Goal: Information Seeking & Learning: Learn about a topic

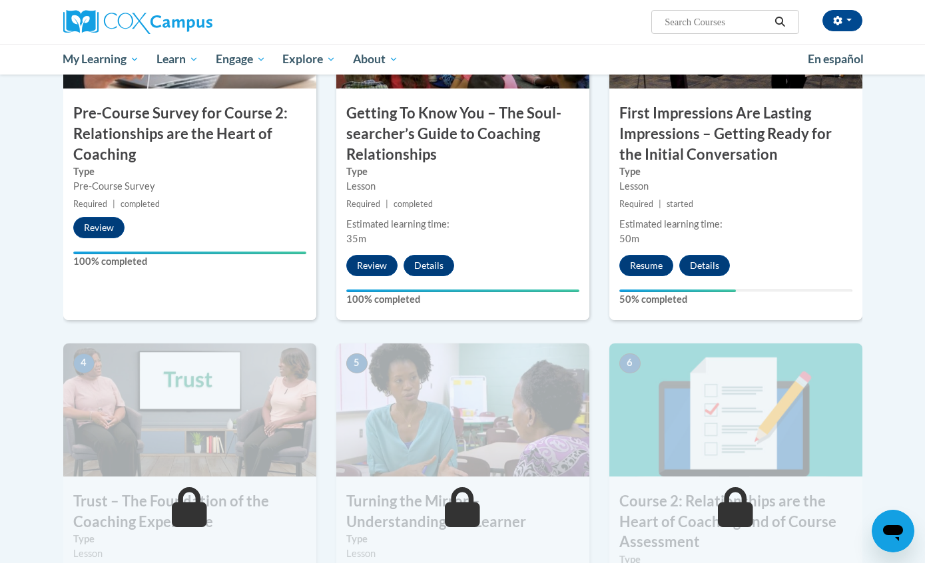
scroll to position [430, 0]
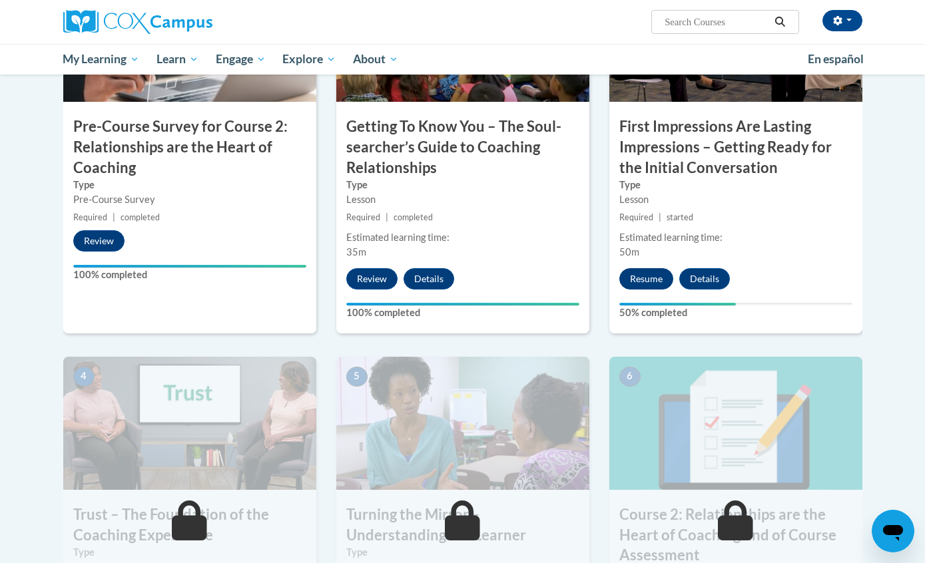
click at [647, 277] on button "Resume" at bounding box center [646, 278] width 54 height 21
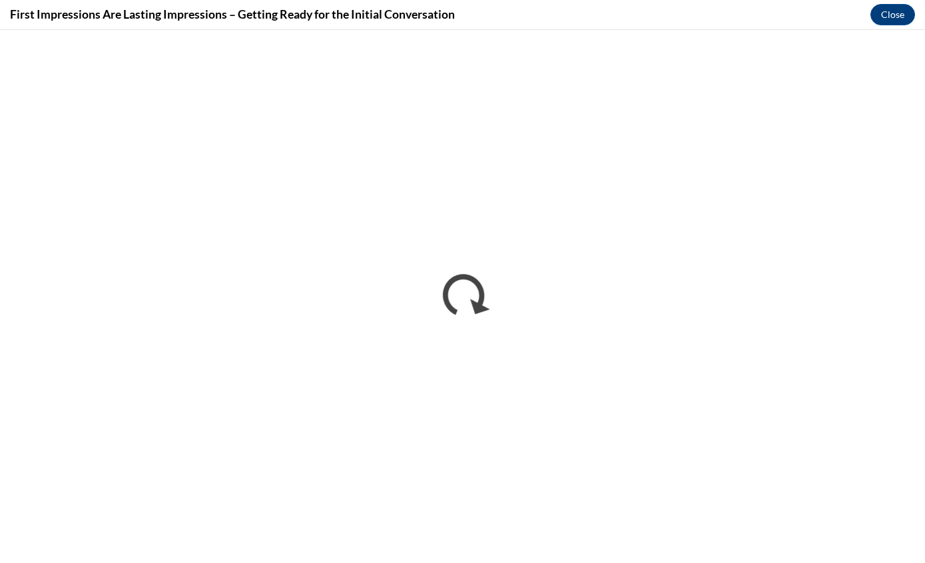
scroll to position [0, 0]
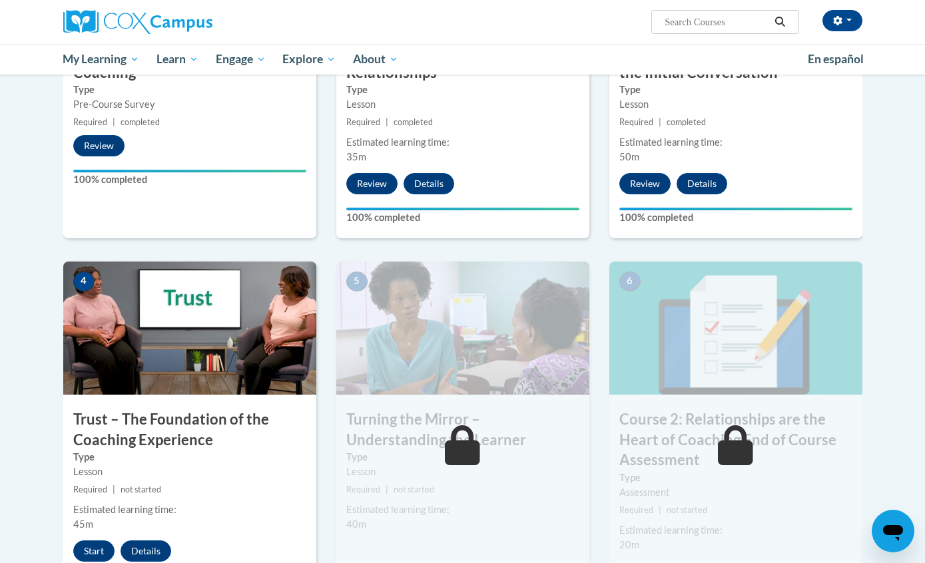
scroll to position [531, 0]
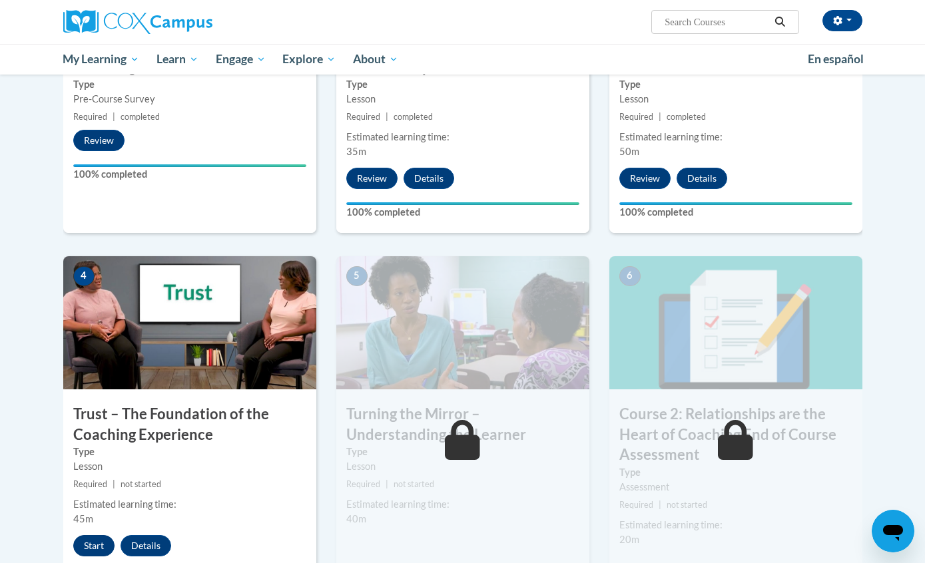
click at [99, 543] on button "Start" at bounding box center [93, 545] width 41 height 21
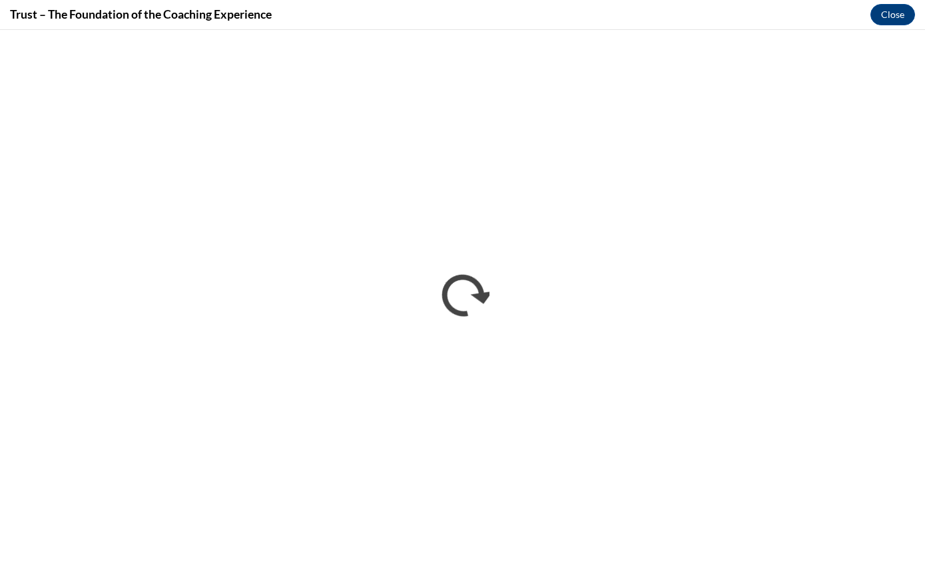
scroll to position [0, 0]
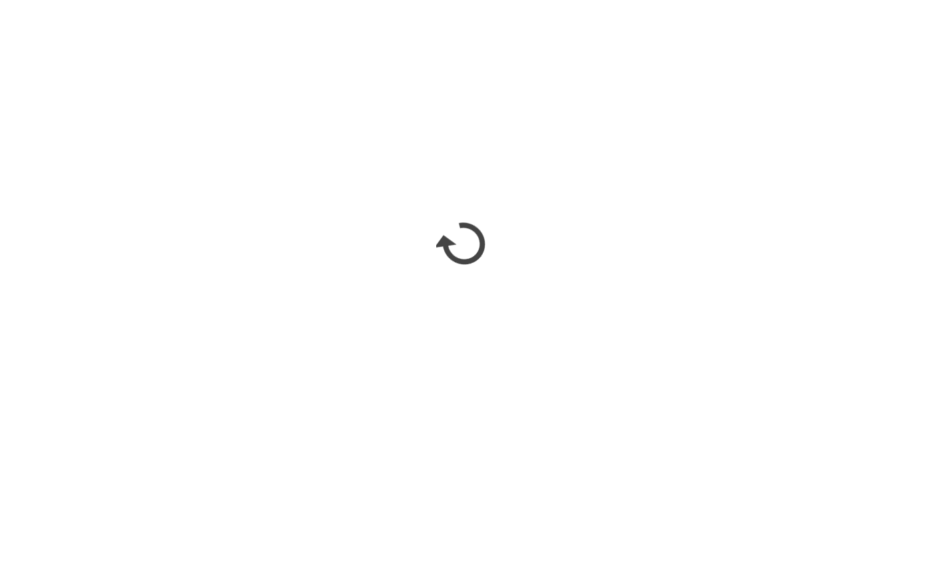
click at [515, 517] on div "5 Turning the Mirror – Understanding the Learner Type Lesson Required | not sta…" at bounding box center [462, 428] width 253 height 344
click at [630, 515] on div "6 Course 2: Relationships are the Heart of Coaching End of Course Assessment Ty…" at bounding box center [735, 428] width 253 height 344
click at [692, 525] on div "6 Course 2: Relationships are the Heart of Coaching End of Course Assessment Ty…" at bounding box center [735, 428] width 253 height 344
click at [611, 526] on div "6 Course 2: Relationships are the Heart of Coaching End of Course Assessment Ty…" at bounding box center [735, 428] width 253 height 344
click at [571, 524] on div "5 Turning the Mirror – Understanding the Learner Type Lesson Required | not sta…" at bounding box center [462, 428] width 253 height 344
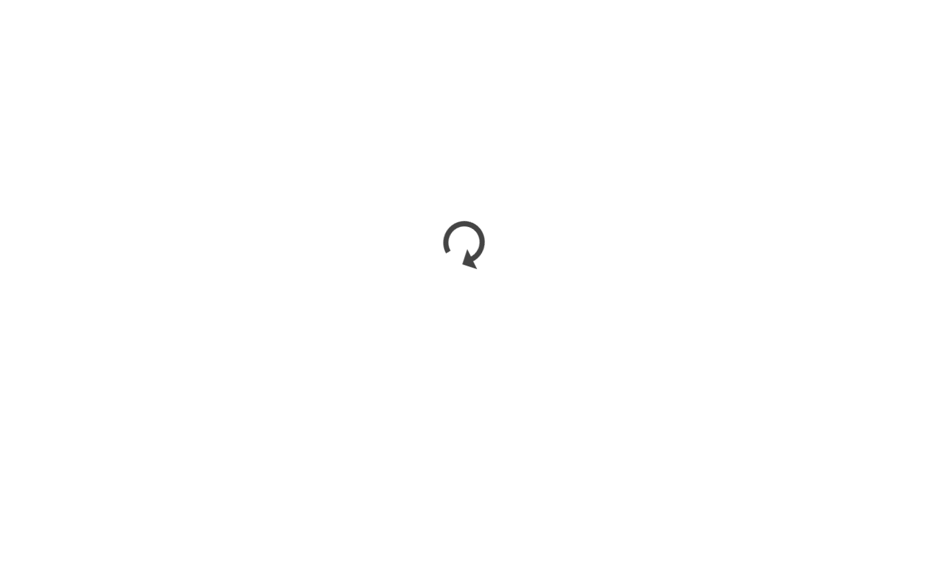
click at [571, 524] on div "5 Turning the Mirror – Understanding the Learner Type Lesson Required | not sta…" at bounding box center [462, 428] width 253 height 344
click at [545, 524] on div "5 Turning the Mirror – Understanding the Learner Type Lesson Required | not sta…" at bounding box center [462, 428] width 253 height 344
click at [551, 529] on div "5 Turning the Mirror – Understanding the Learner Type Lesson Required | not sta…" at bounding box center [462, 428] width 253 height 344
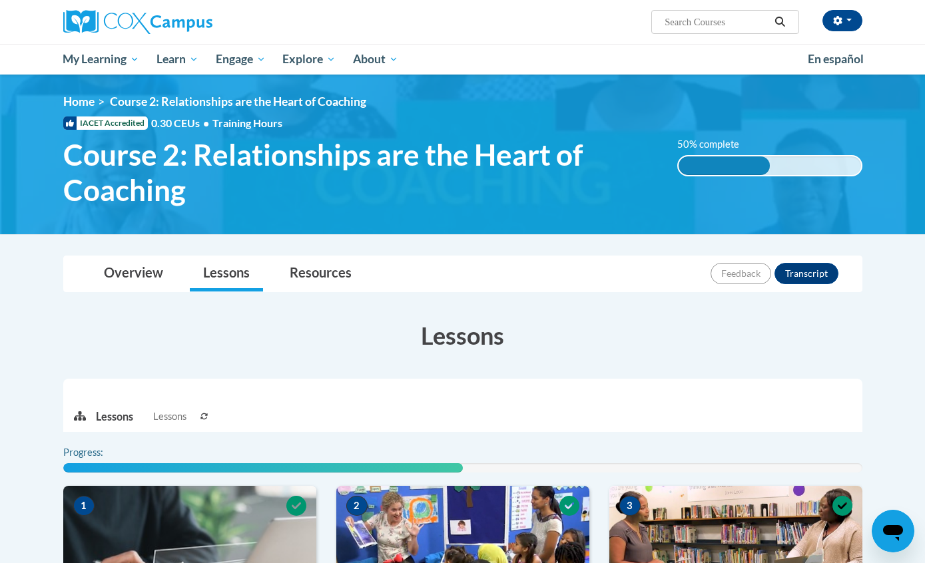
scroll to position [584, 0]
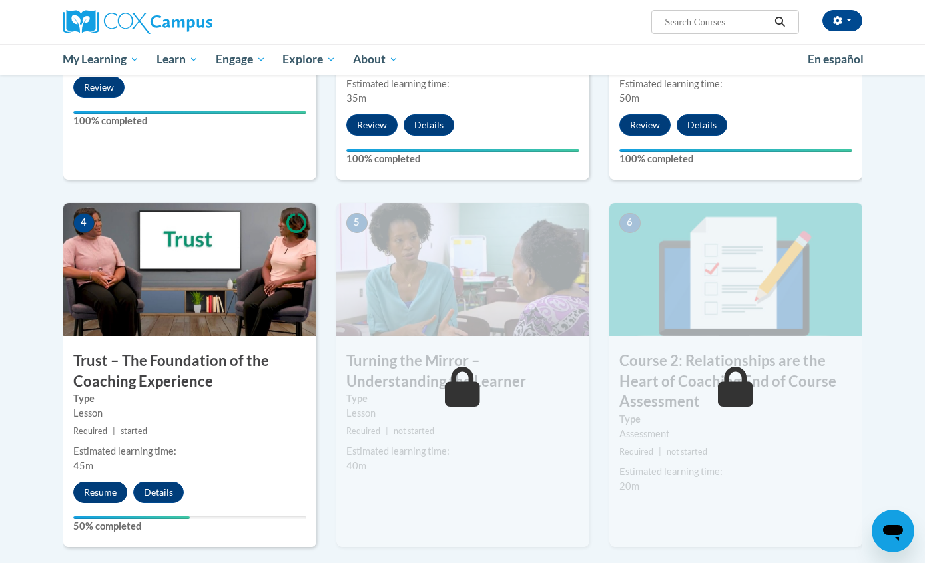
click at [106, 487] on button "Resume" at bounding box center [100, 492] width 54 height 21
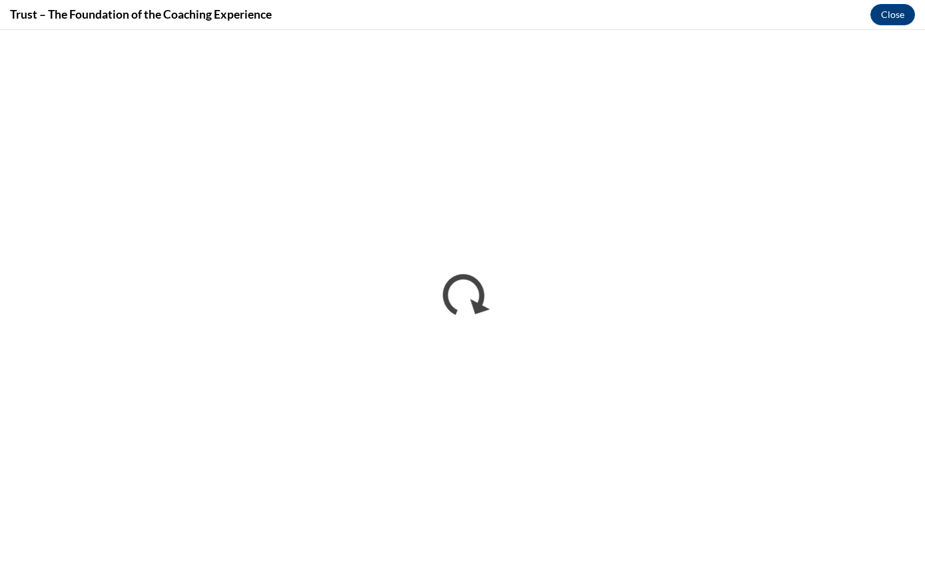
scroll to position [0, 0]
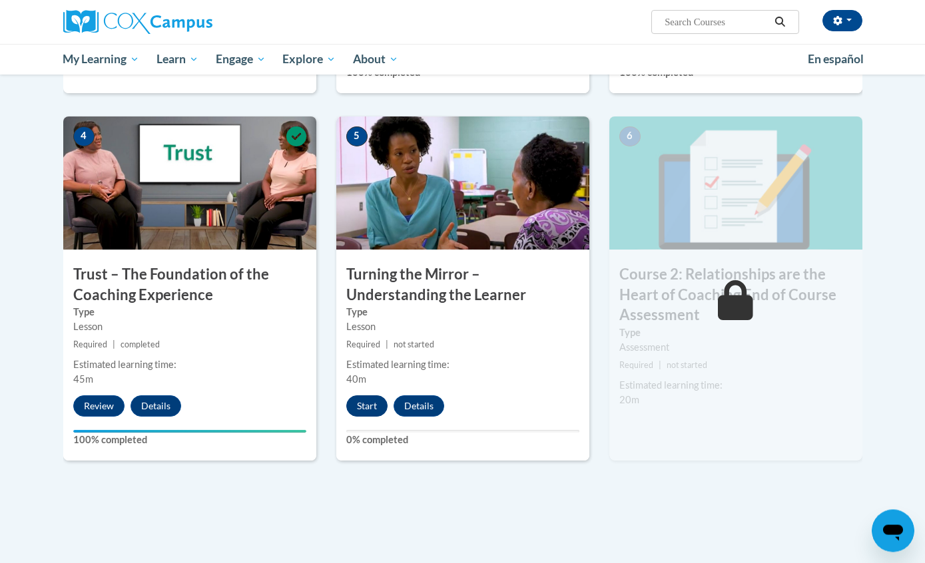
scroll to position [670, 0]
click at [367, 405] on button "Start" at bounding box center [366, 405] width 41 height 21
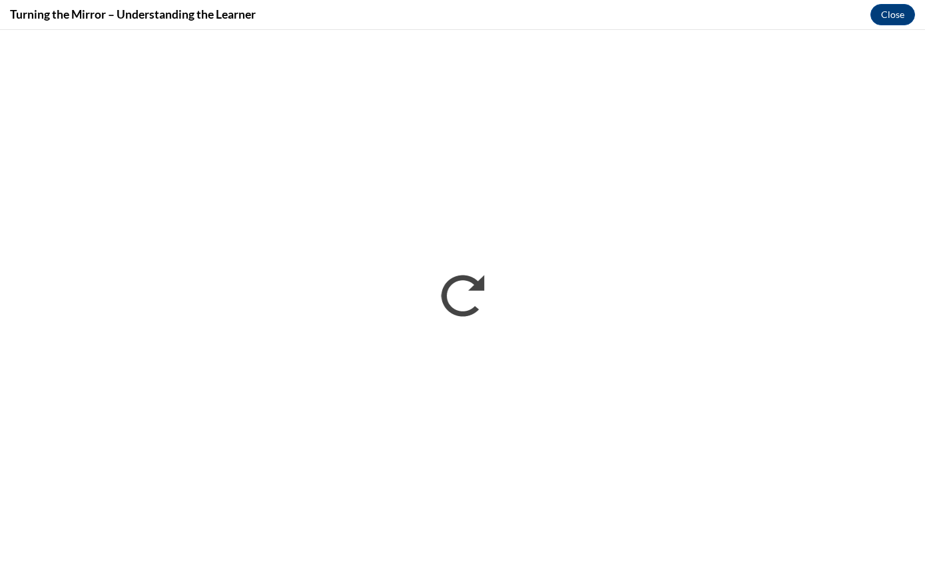
scroll to position [0, 0]
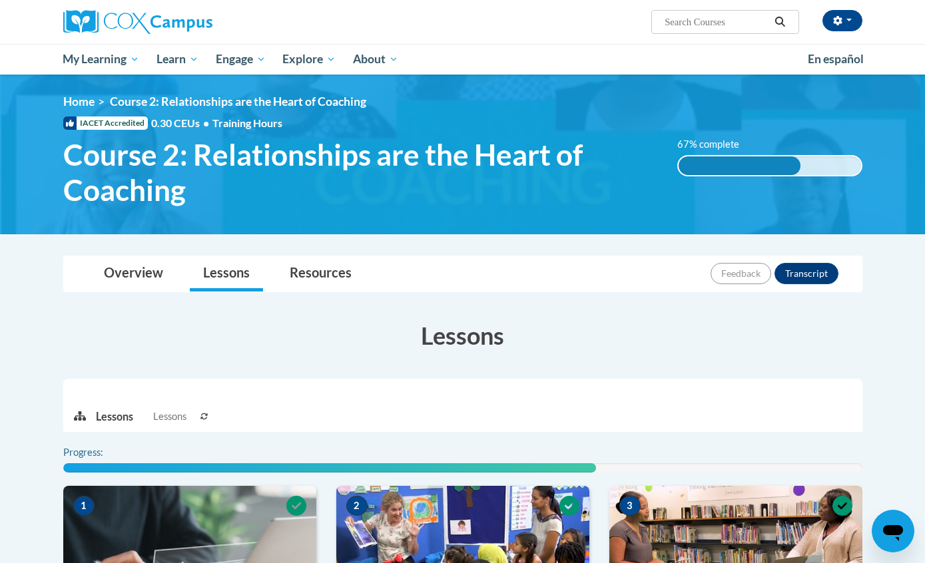
scroll to position [724, 0]
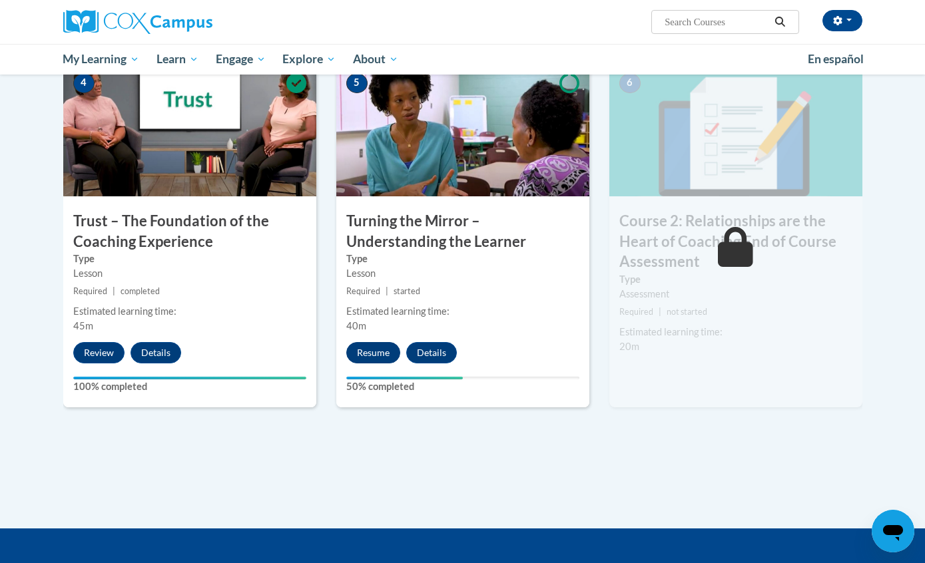
click at [378, 346] on button "Resume" at bounding box center [373, 352] width 54 height 21
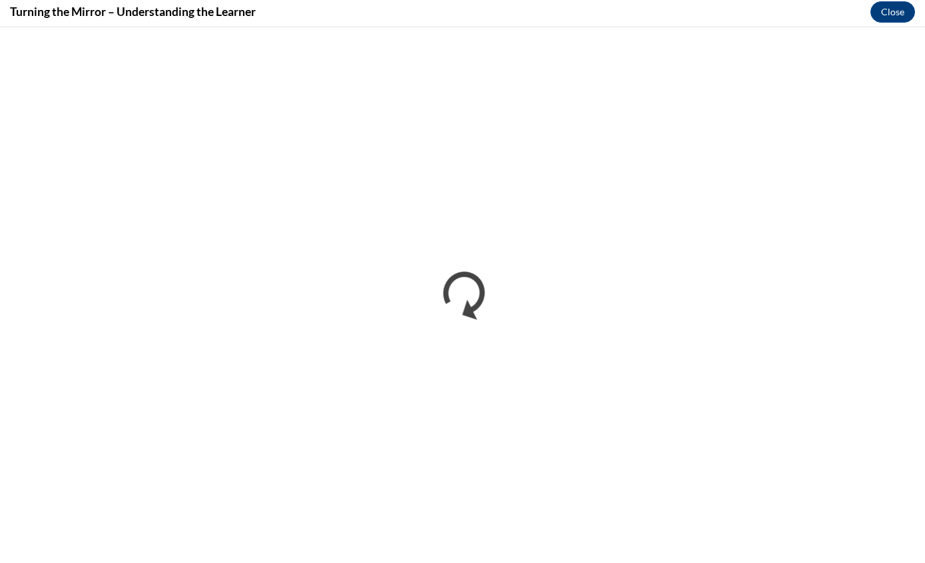
scroll to position [852, 0]
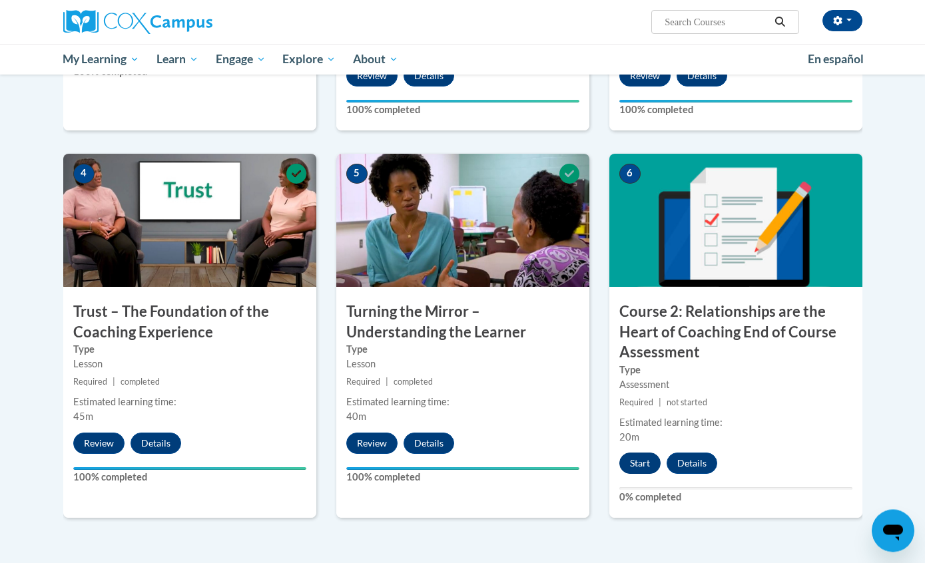
scroll to position [633, 0]
click at [641, 463] on button "Start" at bounding box center [639, 463] width 41 height 21
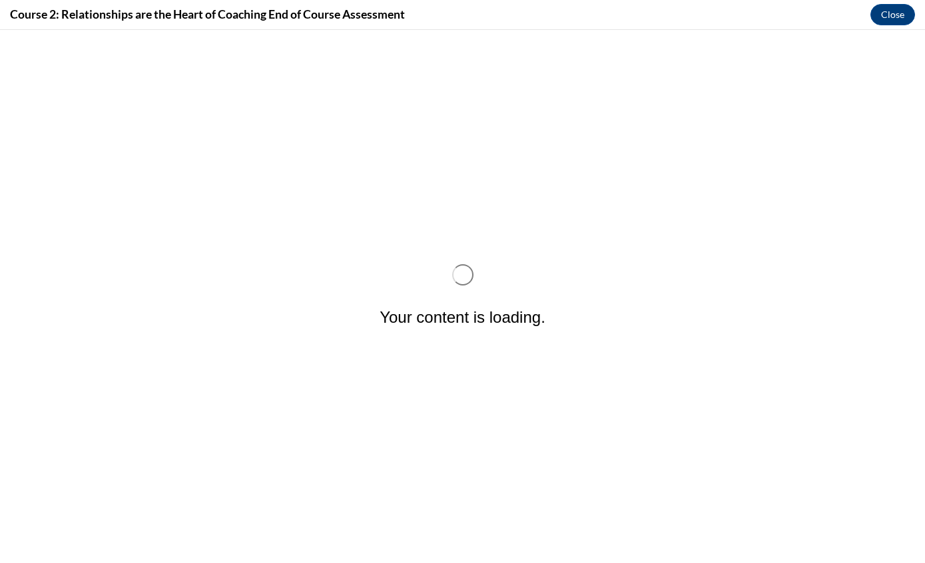
scroll to position [0, 0]
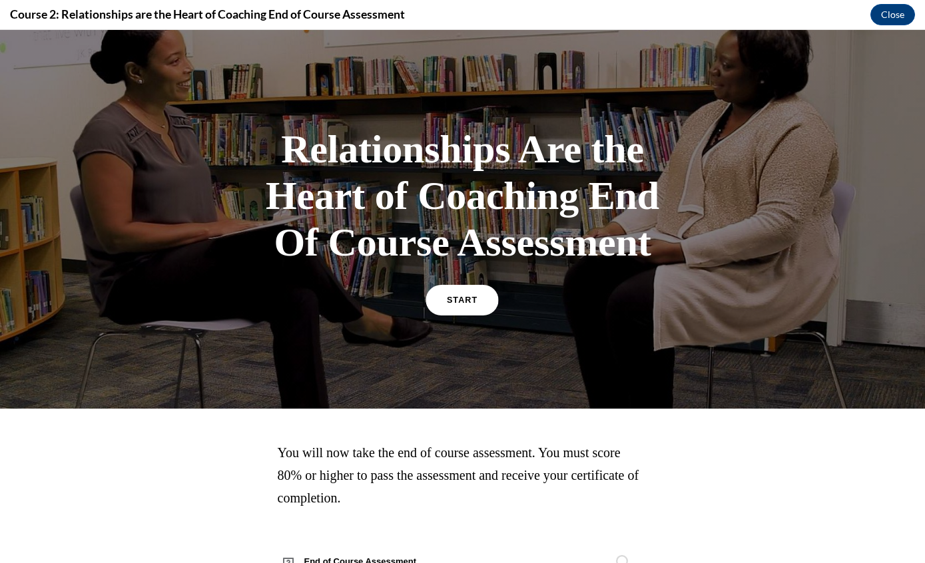
click at [470, 306] on span "START" at bounding box center [462, 301] width 31 height 10
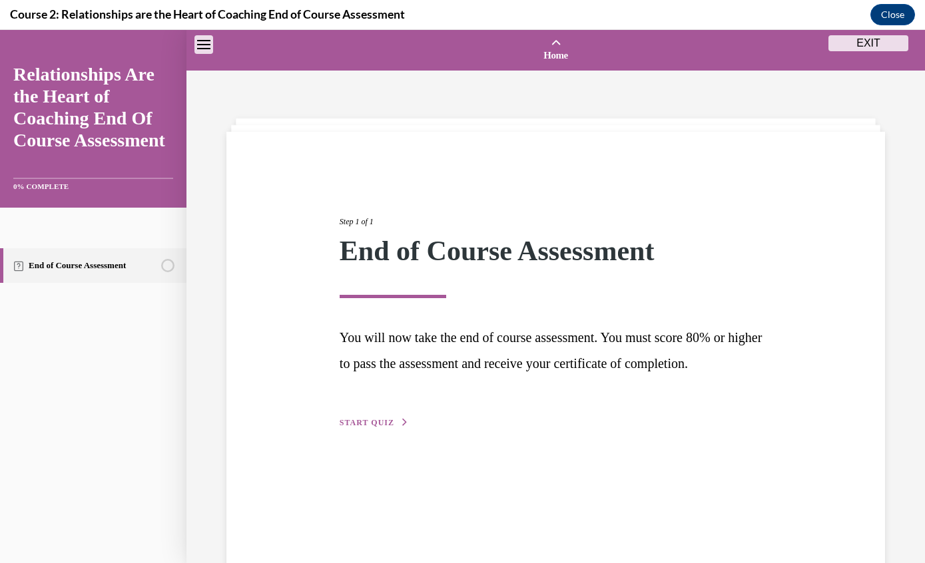
scroll to position [41, 0]
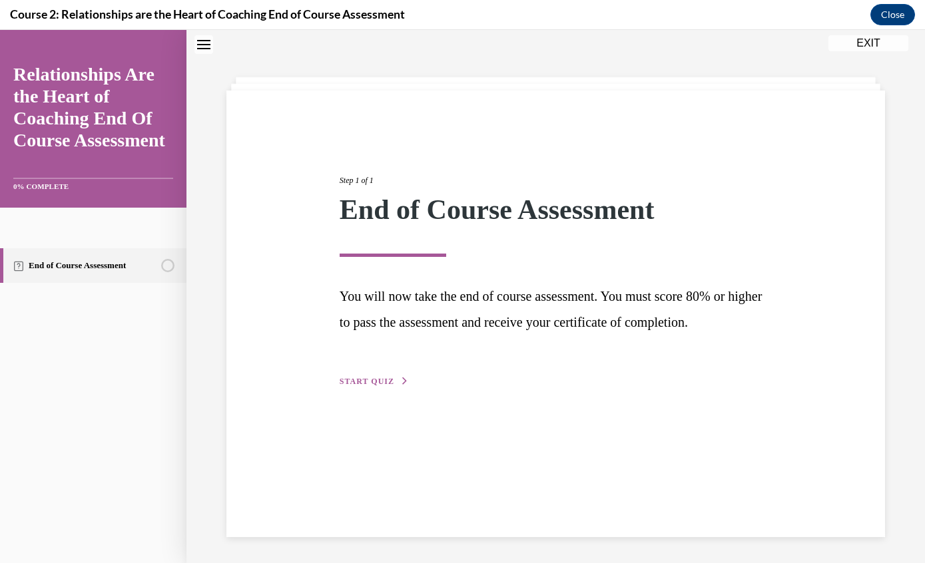
click at [377, 385] on button "START QUIZ" at bounding box center [374, 381] width 69 height 12
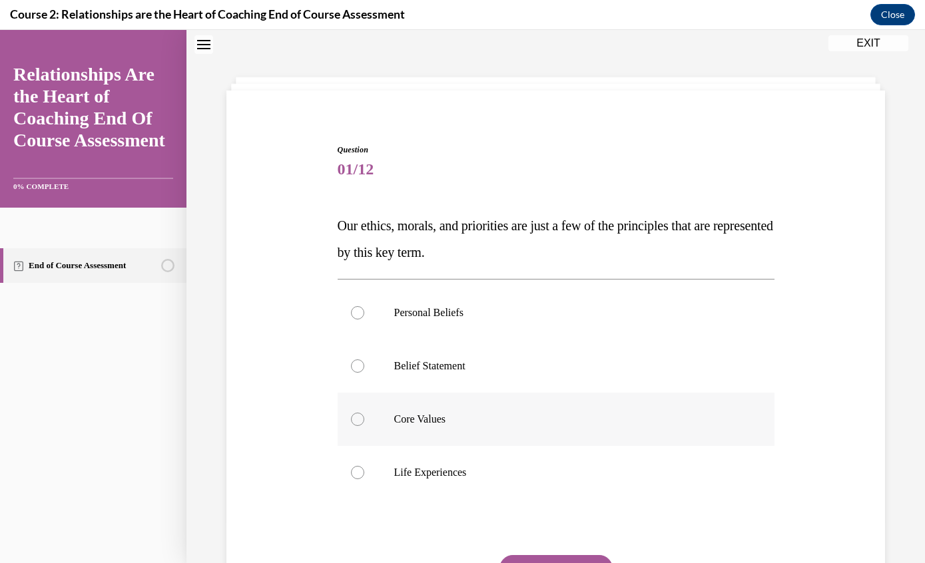
click at [439, 434] on label "Core Values" at bounding box center [556, 419] width 437 height 53
click at [364, 426] on input "Core Values" at bounding box center [357, 419] width 13 height 13
radio input "true"
click at [579, 563] on button "SUBMIT" at bounding box center [555, 568] width 113 height 27
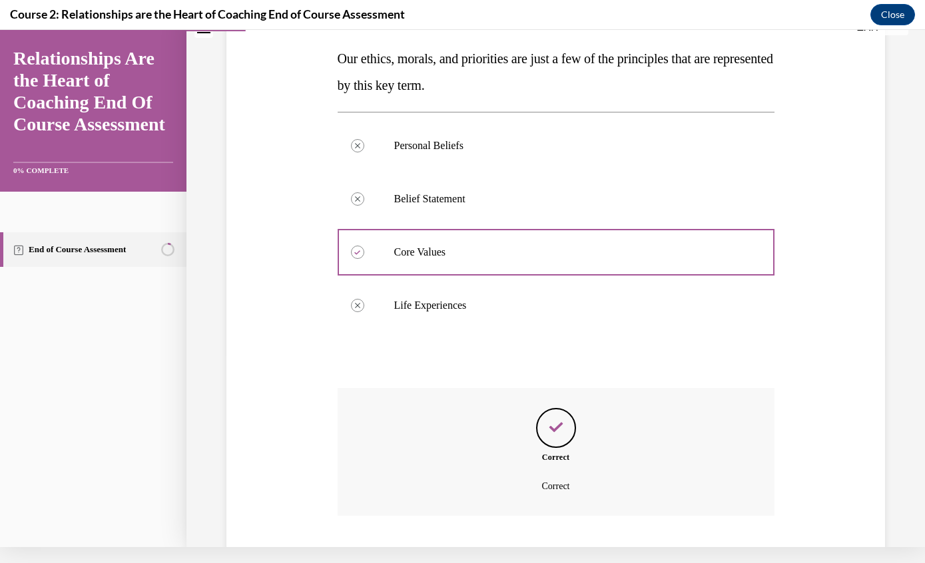
scroll to position [192, 0]
click at [563, 563] on button "NEXT" at bounding box center [555, 572] width 113 height 27
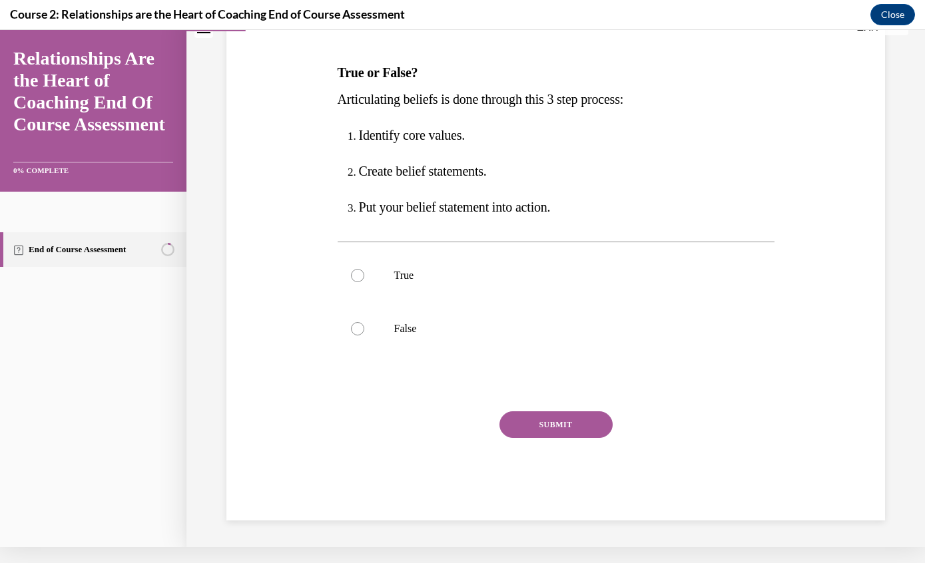
scroll to position [109, 0]
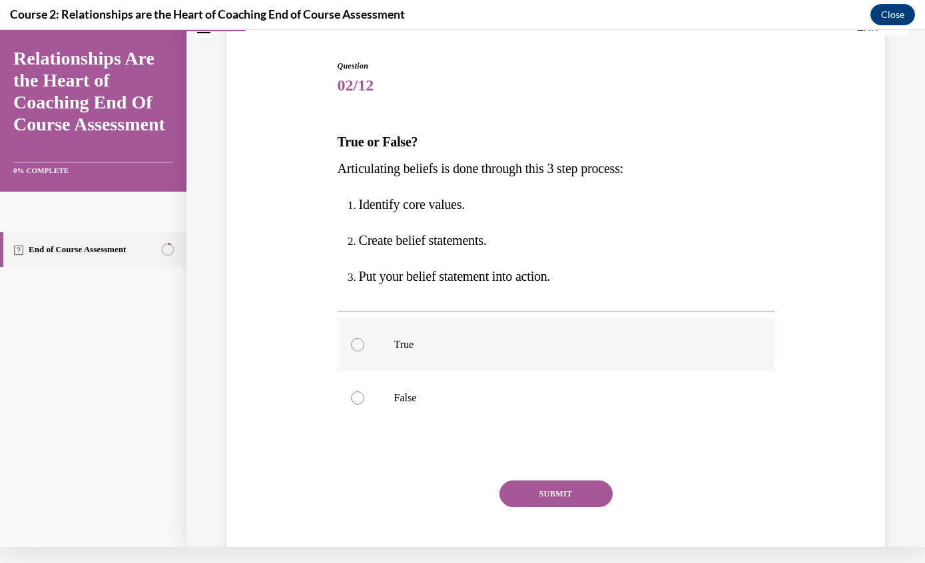
click at [413, 358] on label "True" at bounding box center [556, 344] width 437 height 53
click at [364, 352] on input "True" at bounding box center [357, 344] width 13 height 13
radio input "true"
click at [555, 496] on button "SUBMIT" at bounding box center [555, 494] width 113 height 27
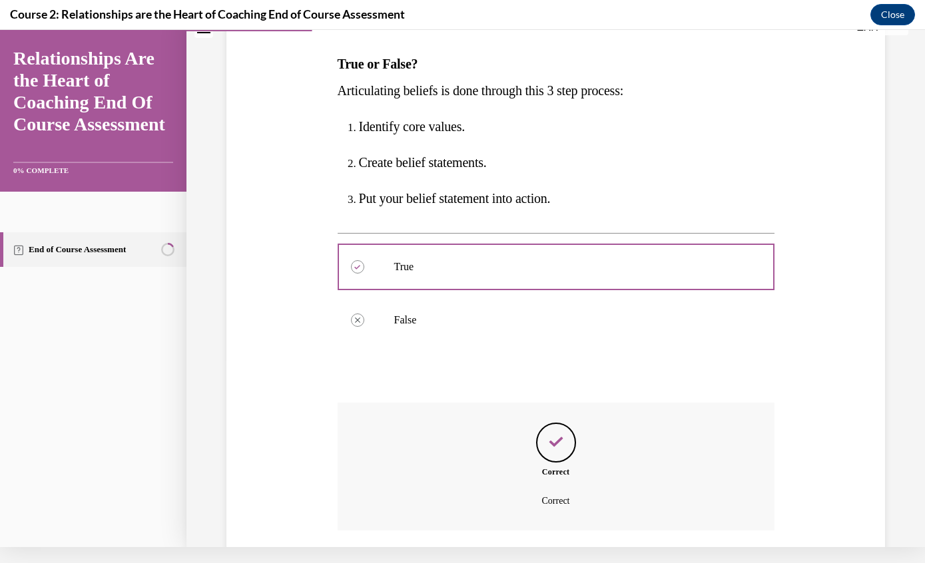
scroll to position [216, 0]
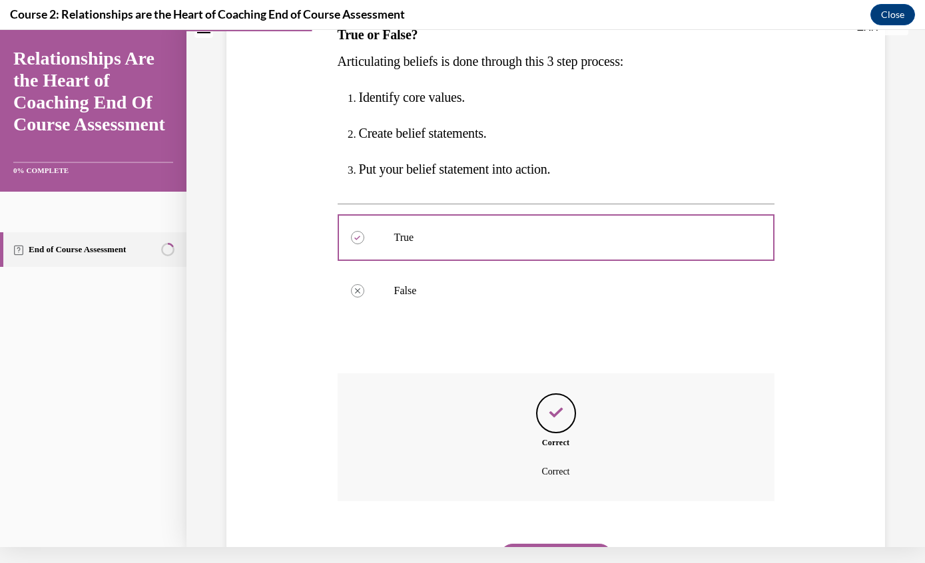
click at [573, 544] on button "NEXT" at bounding box center [555, 557] width 113 height 27
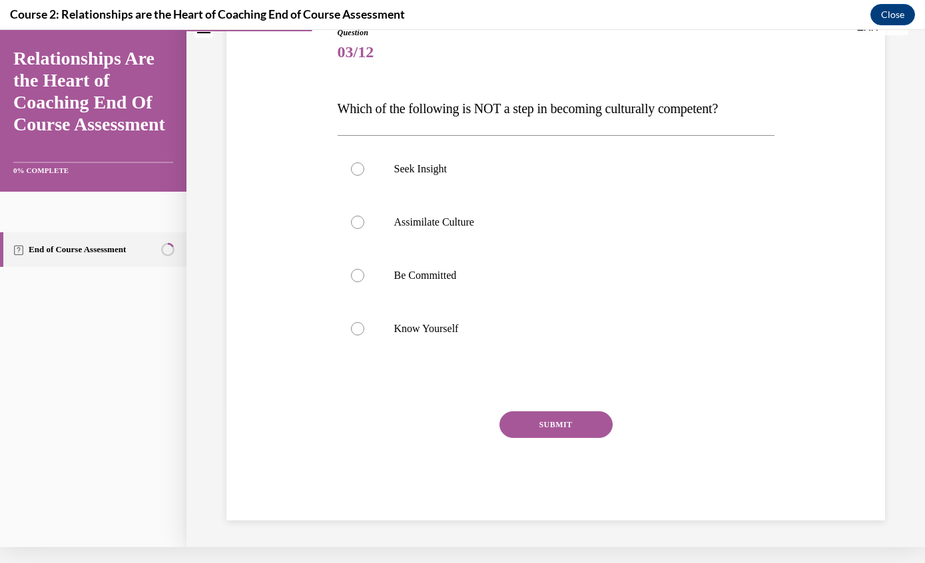
scroll to position [73, 0]
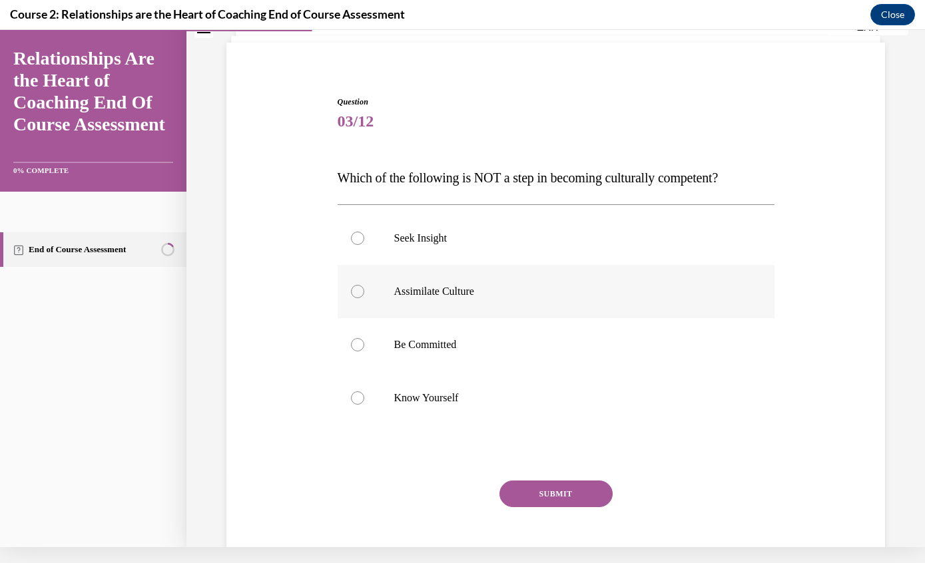
click at [438, 294] on p "Assimilate Culture" at bounding box center [567, 291] width 347 height 13
click at [364, 294] on input "Assimilate Culture" at bounding box center [357, 291] width 13 height 13
radio input "true"
click at [542, 495] on button "SUBMIT" at bounding box center [555, 494] width 113 height 27
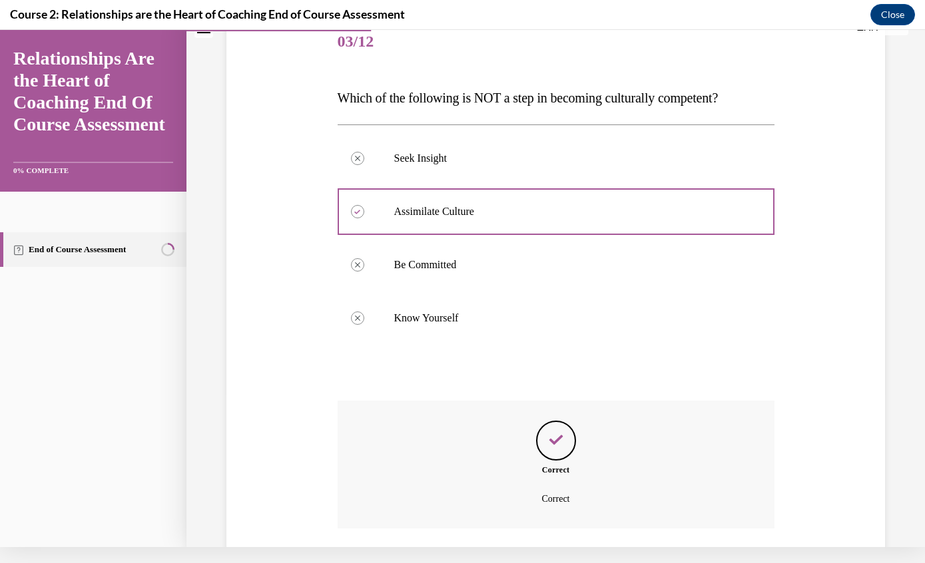
scroll to position [180, 0]
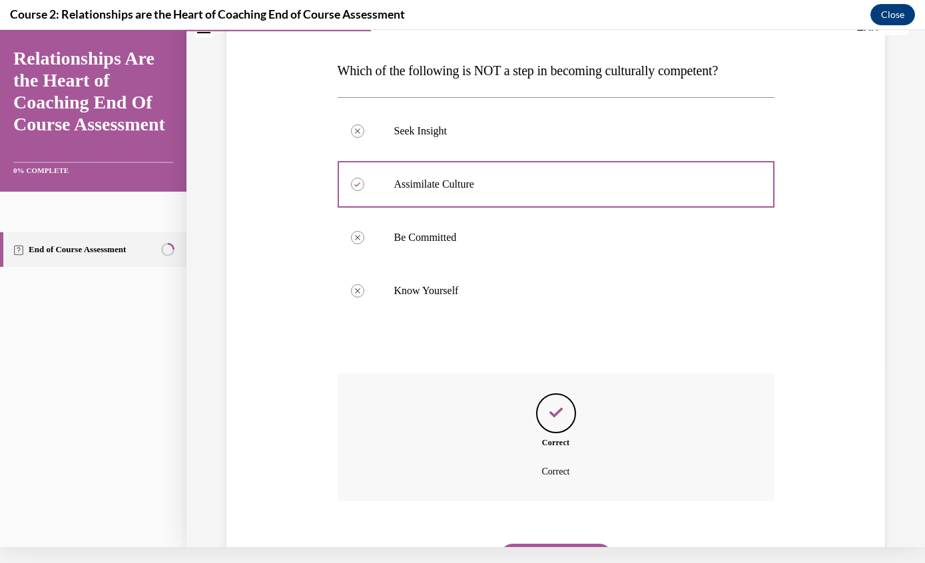
click at [587, 545] on button "NEXT" at bounding box center [555, 557] width 113 height 27
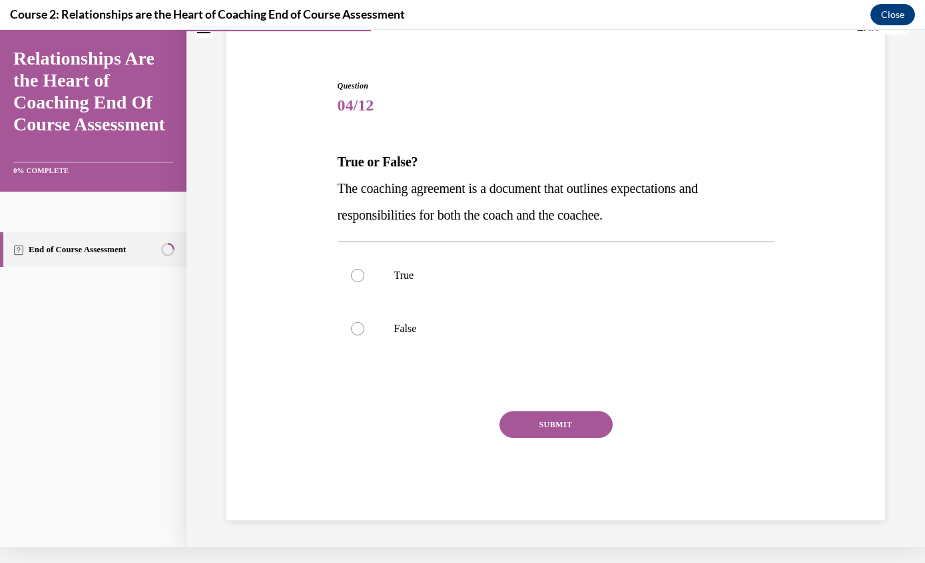
scroll to position [42, 0]
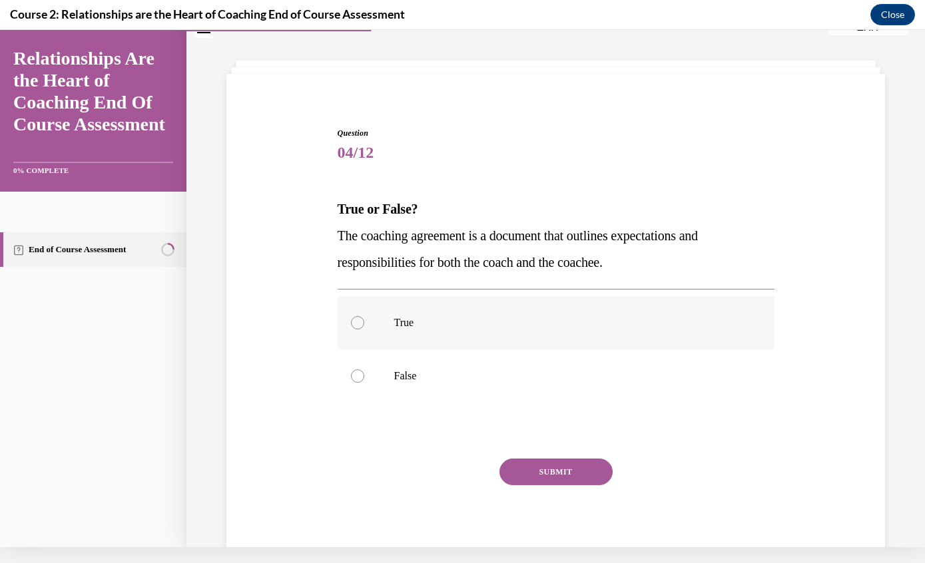
click at [433, 328] on p "True" at bounding box center [567, 322] width 347 height 13
click at [364, 328] on input "True" at bounding box center [357, 322] width 13 height 13
radio input "true"
click at [535, 467] on button "SUBMIT" at bounding box center [555, 472] width 113 height 27
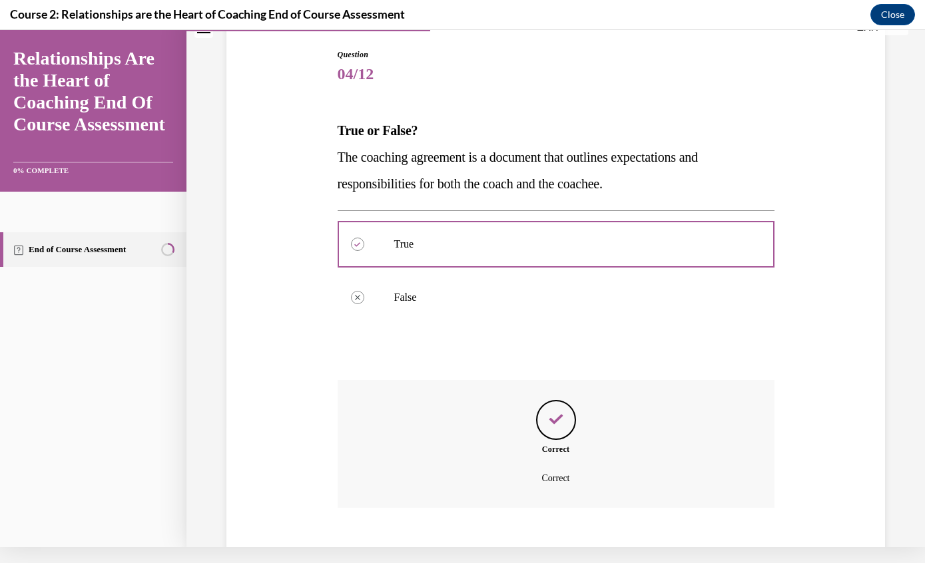
scroll to position [127, 0]
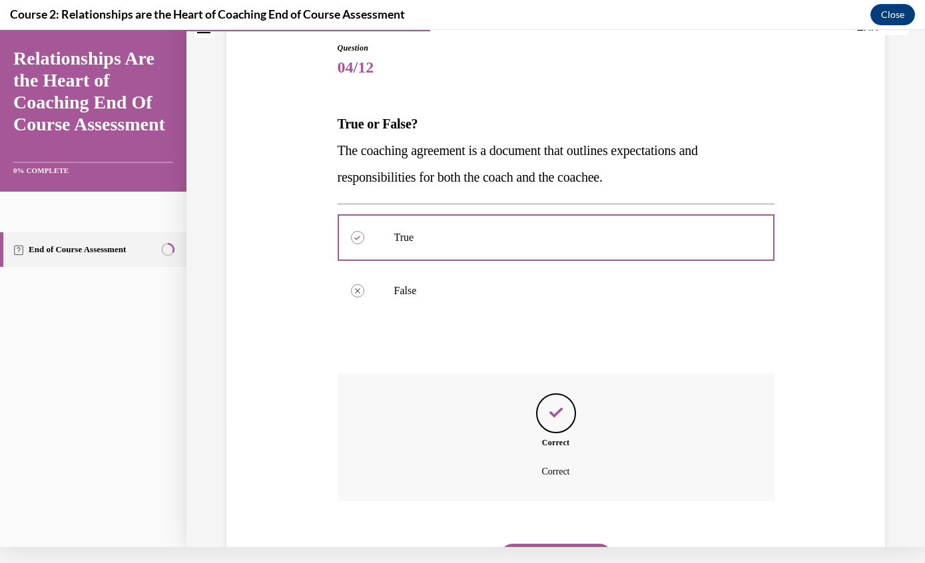
click at [555, 544] on button "NEXT" at bounding box center [555, 557] width 113 height 27
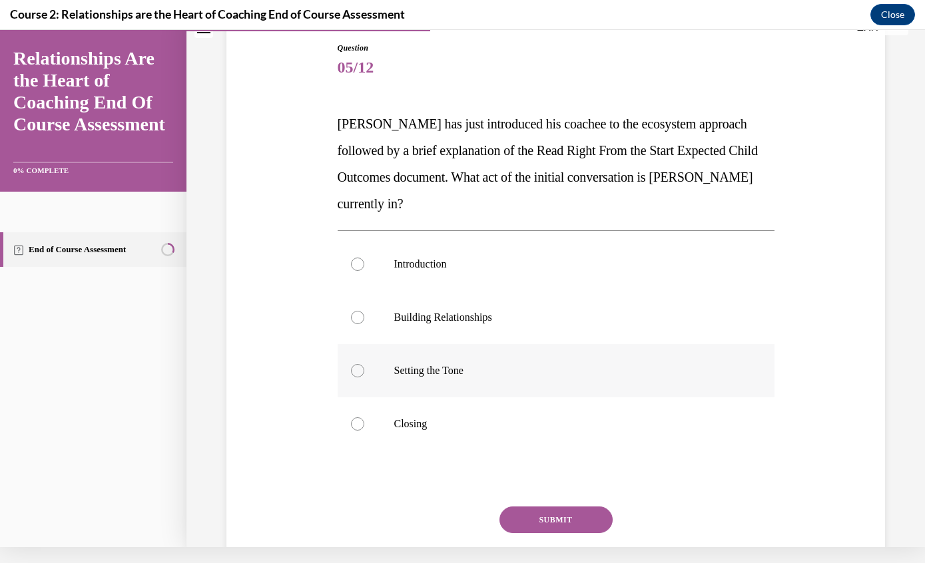
click at [456, 371] on p "Setting the Tone" at bounding box center [567, 370] width 347 height 13
click at [364, 371] on input "Setting the Tone" at bounding box center [357, 370] width 13 height 13
radio input "true"
click at [535, 521] on button "SUBMIT" at bounding box center [555, 520] width 113 height 27
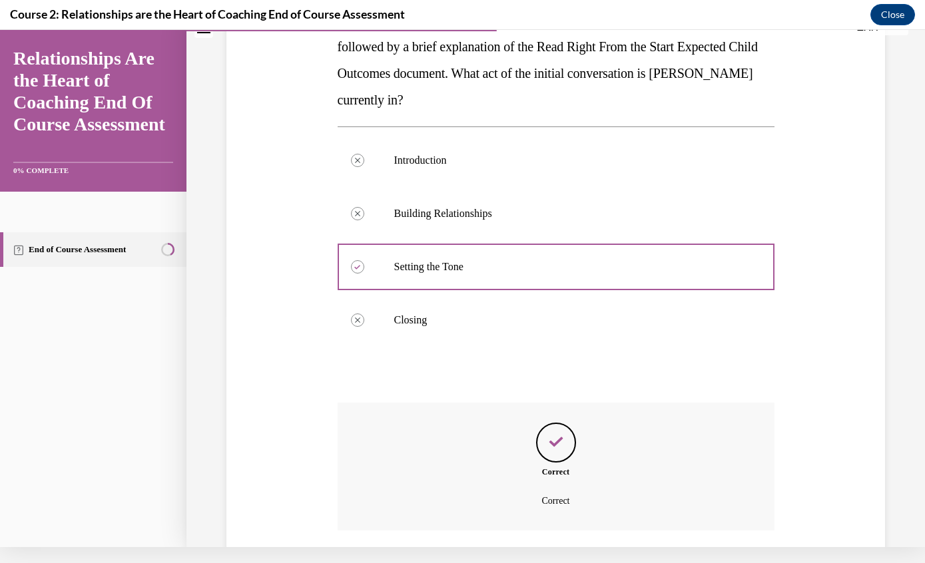
scroll to position [260, 0]
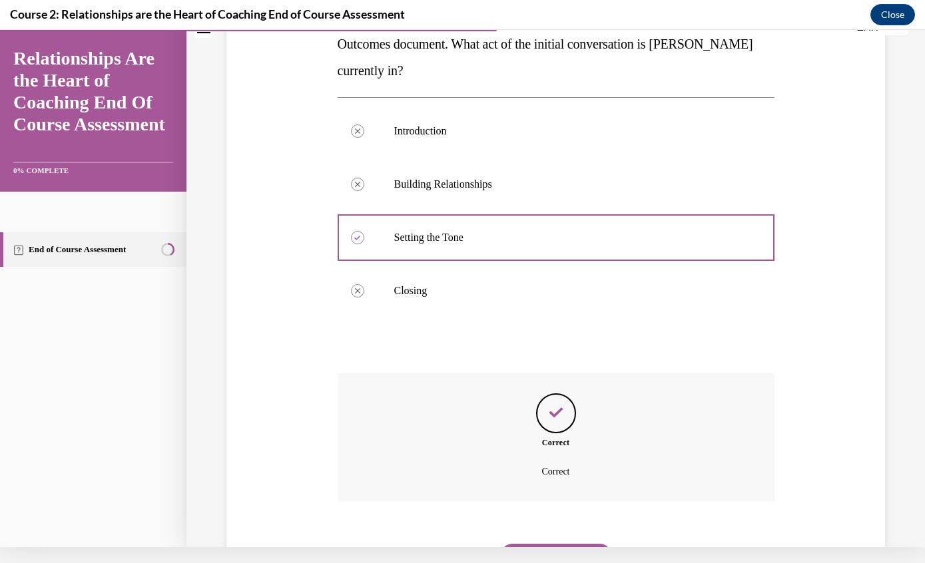
click at [549, 545] on button "NEXT" at bounding box center [555, 557] width 113 height 27
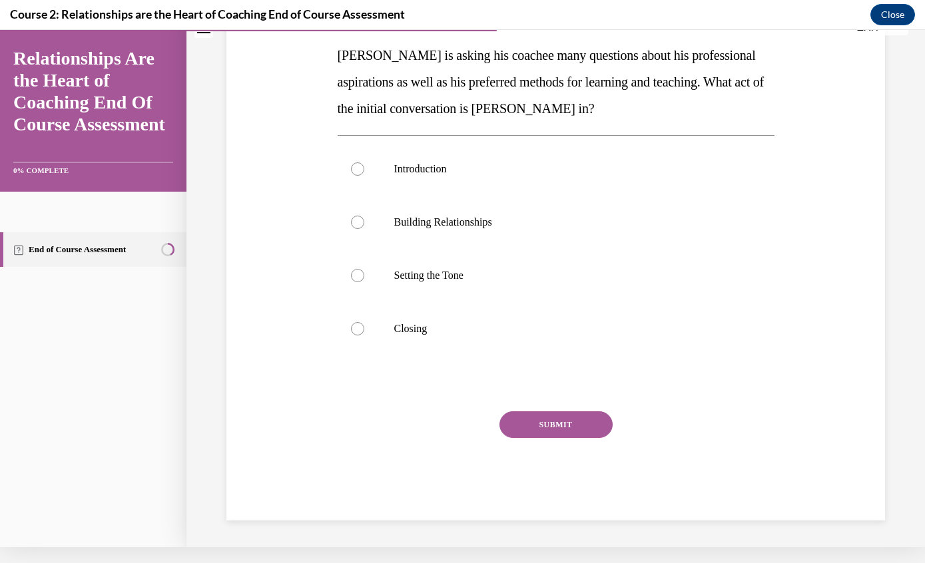
scroll to position [126, 0]
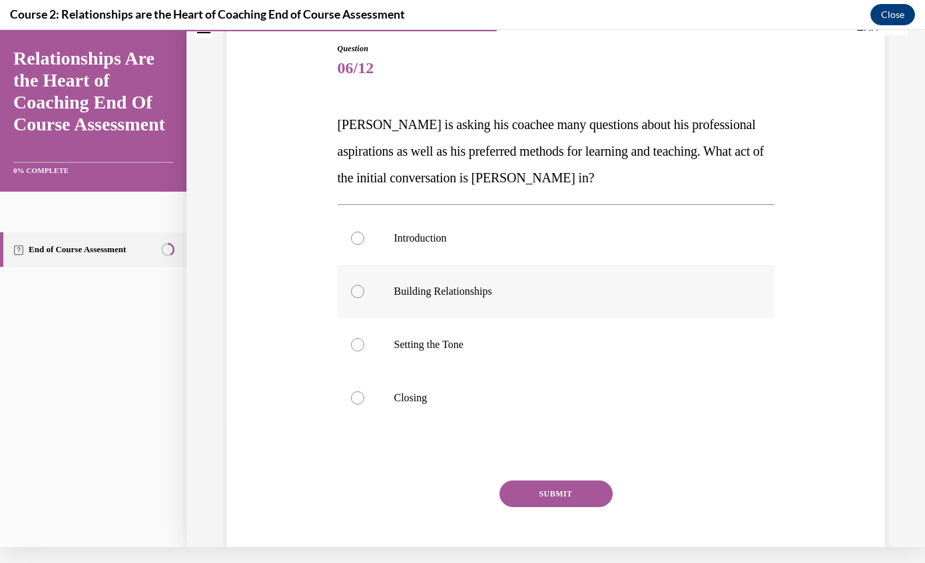
click at [455, 299] on label "Building Relationships" at bounding box center [556, 291] width 437 height 53
click at [364, 298] on input "Building Relationships" at bounding box center [357, 291] width 13 height 13
radio input "true"
click at [559, 487] on button "SUBMIT" at bounding box center [555, 494] width 113 height 27
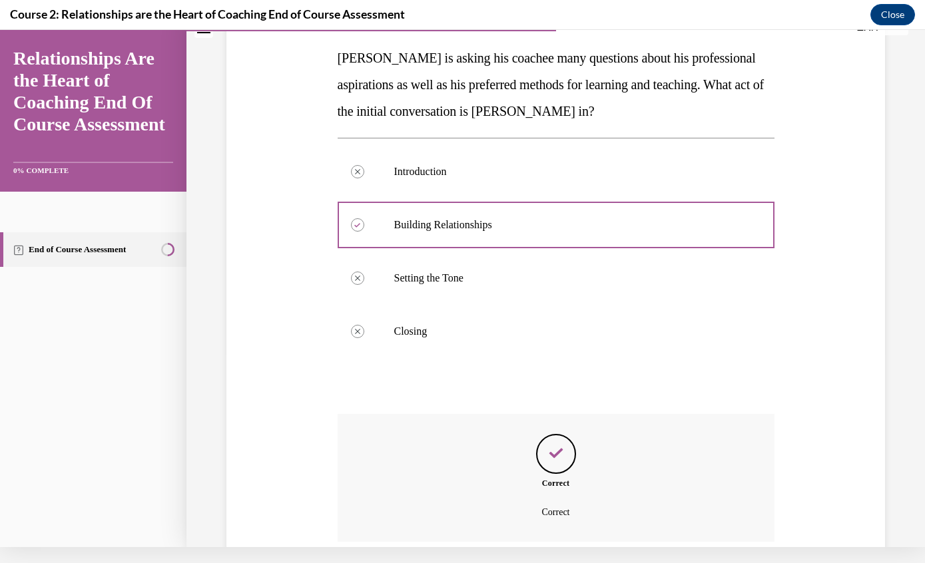
scroll to position [234, 0]
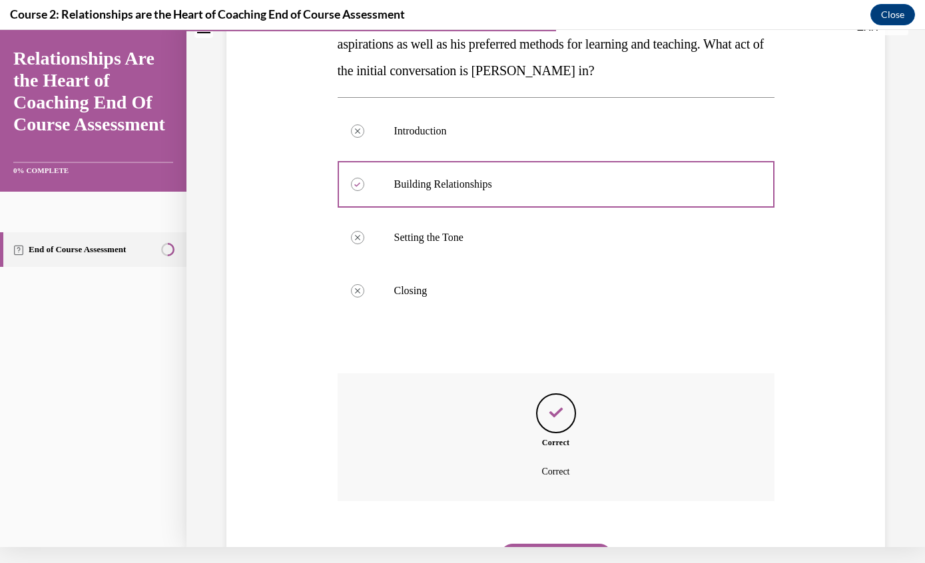
click at [558, 544] on button "NEXT" at bounding box center [555, 557] width 113 height 27
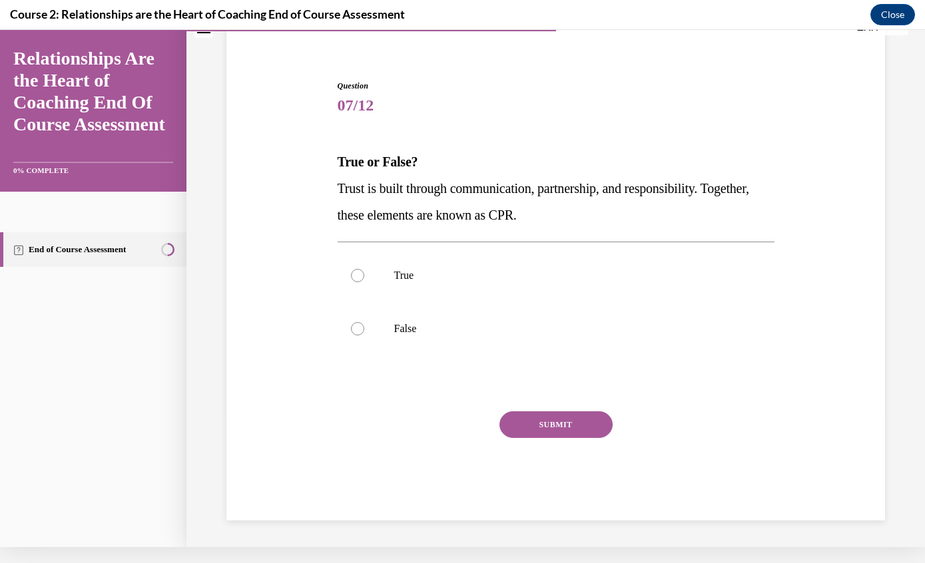
scroll to position [42, 0]
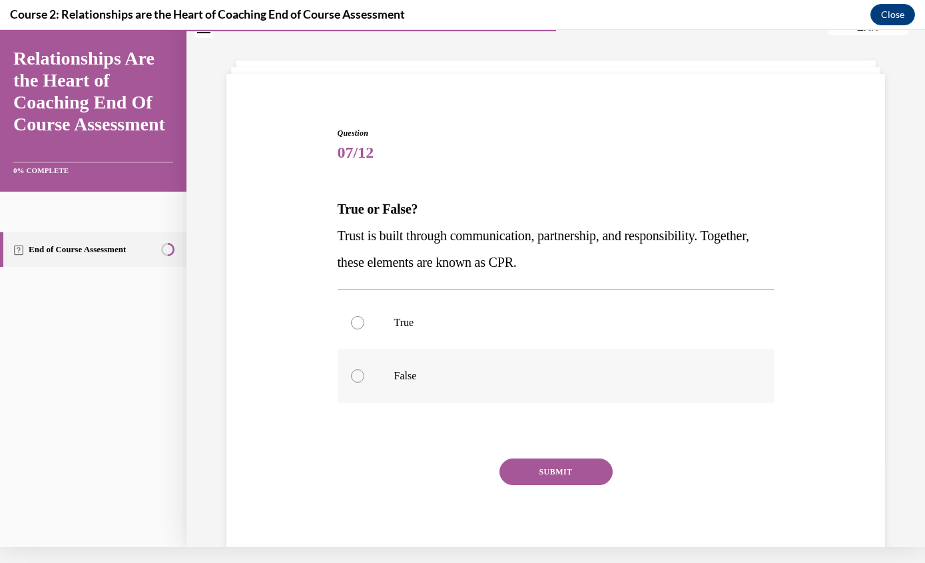
click at [406, 375] on p "False" at bounding box center [567, 375] width 347 height 13
click at [364, 375] on input "False" at bounding box center [357, 375] width 13 height 13
radio input "true"
click at [545, 475] on button "SUBMIT" at bounding box center [555, 472] width 113 height 27
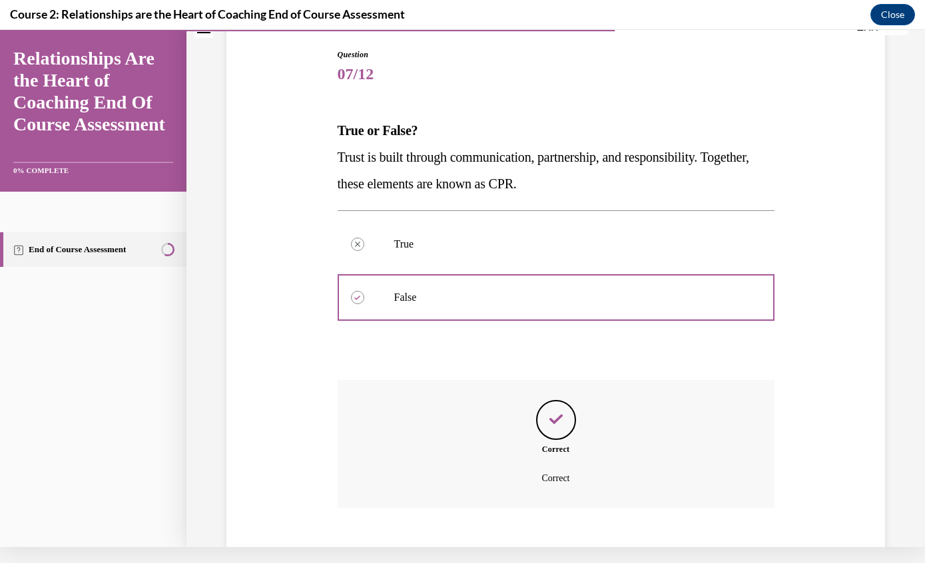
scroll to position [127, 0]
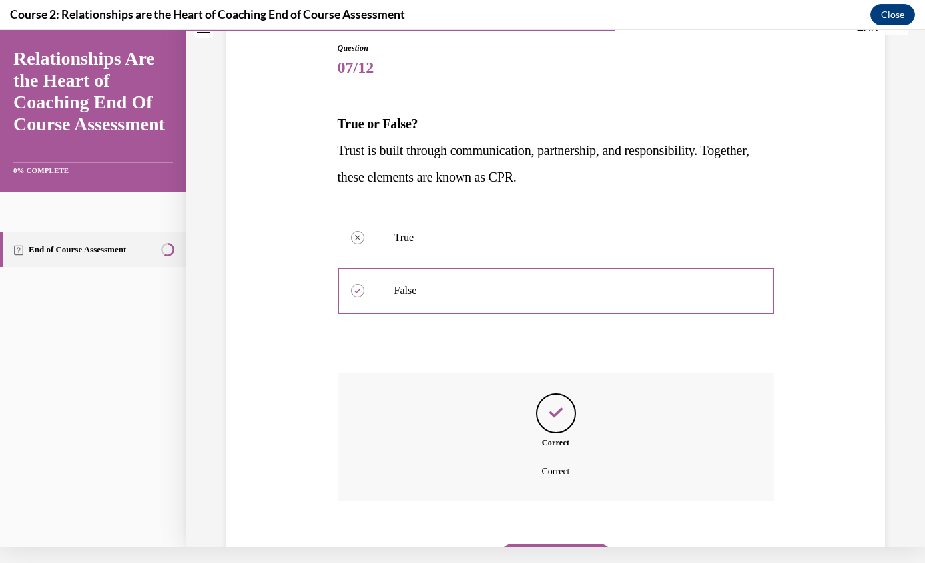
click at [569, 544] on button "NEXT" at bounding box center [555, 557] width 113 height 27
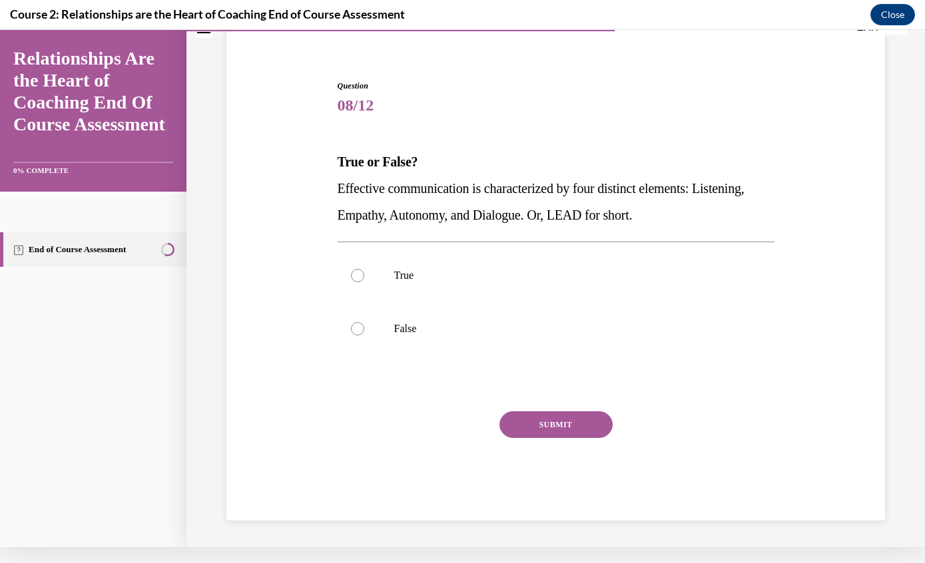
scroll to position [42, 0]
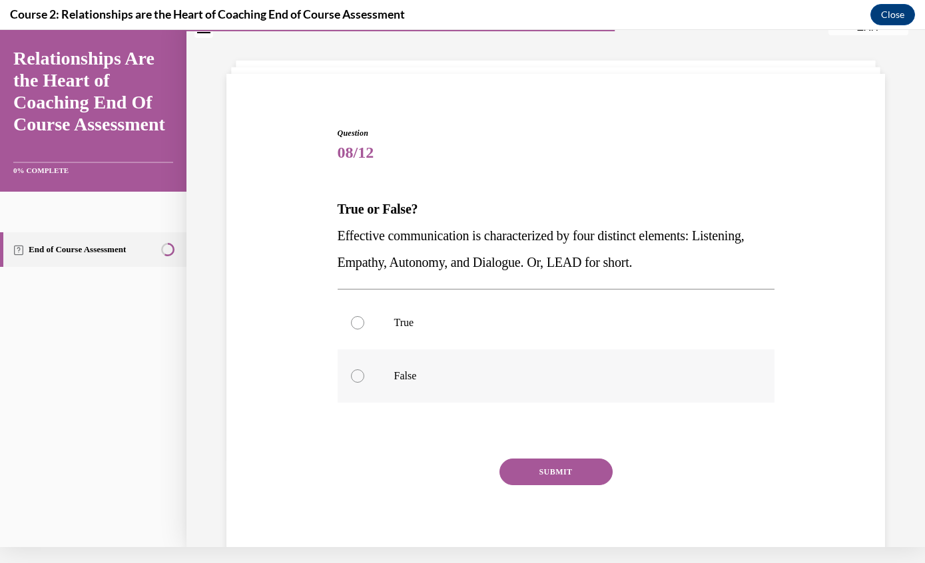
click at [403, 385] on label "False" at bounding box center [556, 376] width 437 height 53
click at [364, 383] on input "False" at bounding box center [357, 375] width 13 height 13
radio input "true"
click at [557, 475] on button "SUBMIT" at bounding box center [555, 472] width 113 height 27
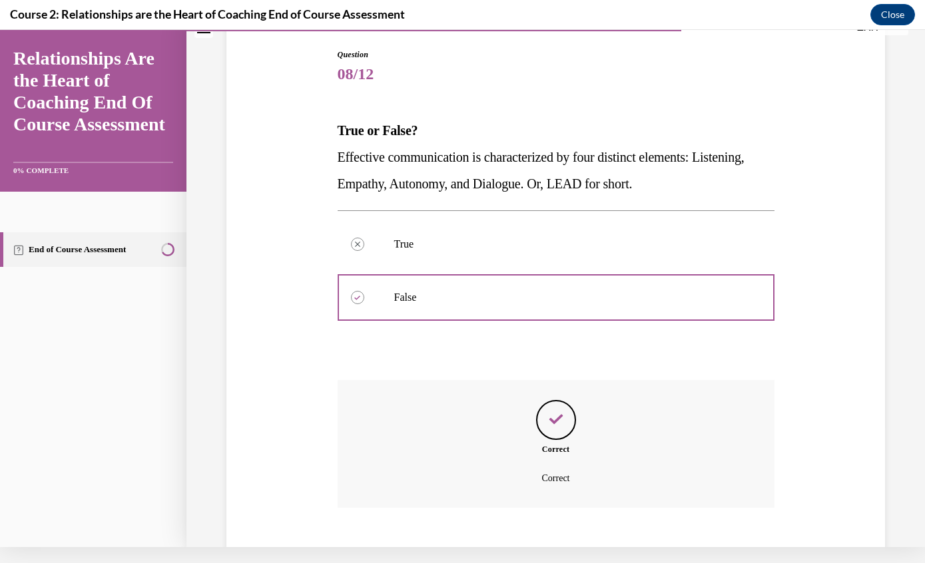
scroll to position [127, 0]
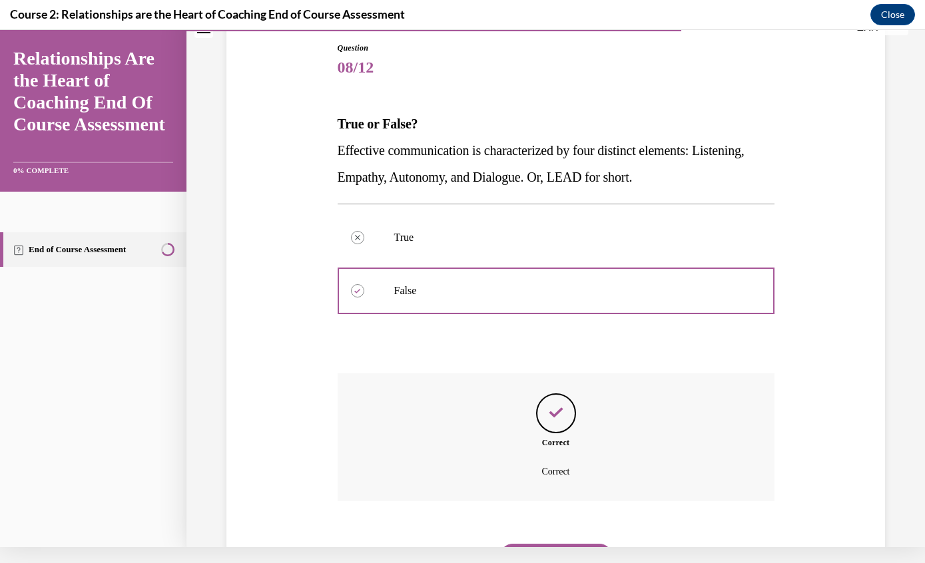
click at [564, 547] on button "NEXT" at bounding box center [555, 557] width 113 height 27
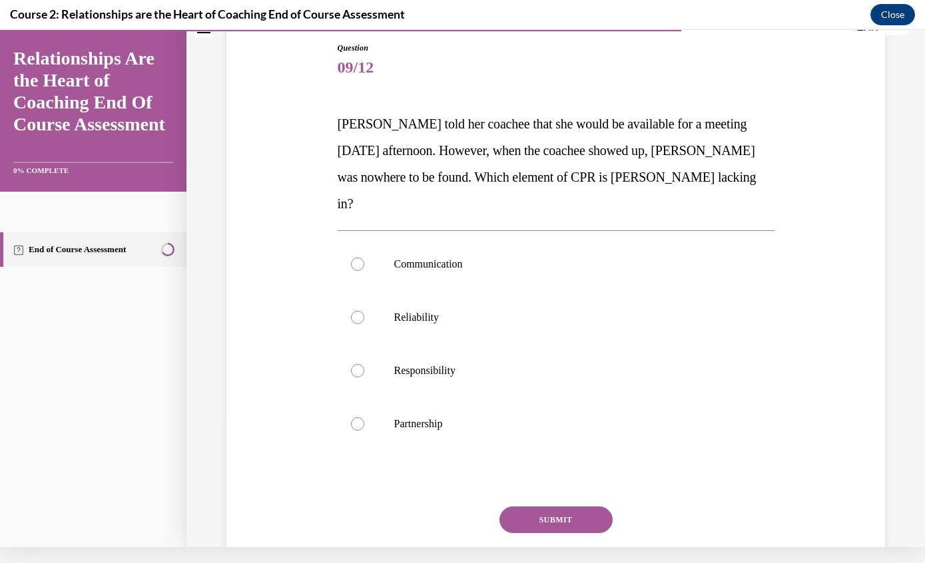
scroll to position [126, 0]
click at [434, 305] on label "Reliability" at bounding box center [556, 318] width 437 height 53
click at [364, 312] on input "Reliability" at bounding box center [357, 318] width 13 height 13
radio input "true"
click at [551, 507] on button "SUBMIT" at bounding box center [555, 520] width 113 height 27
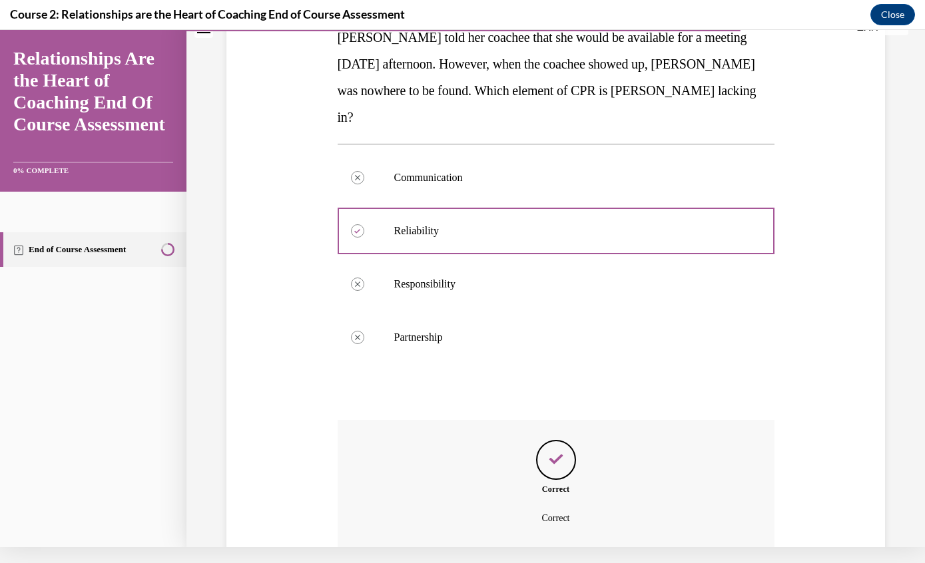
scroll to position [234, 0]
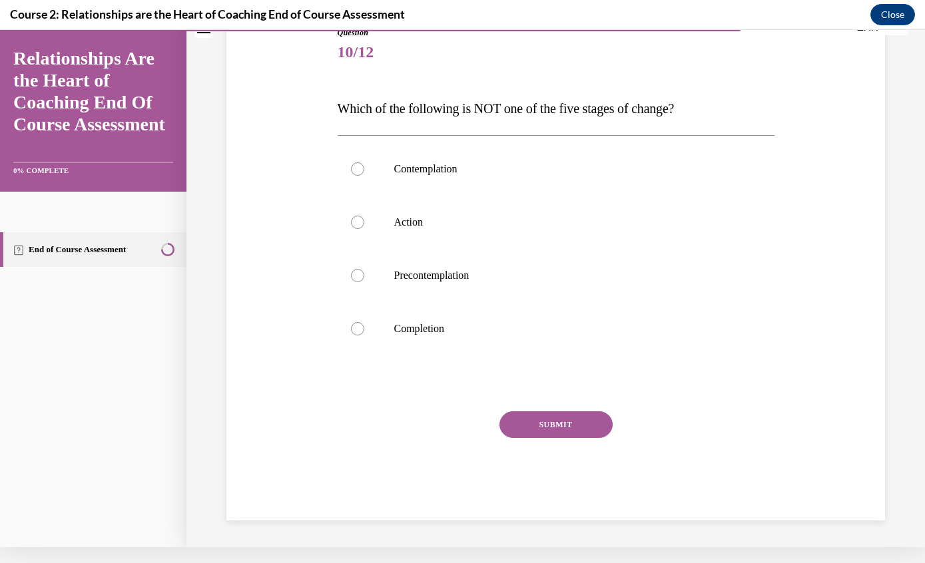
scroll to position [73, 0]
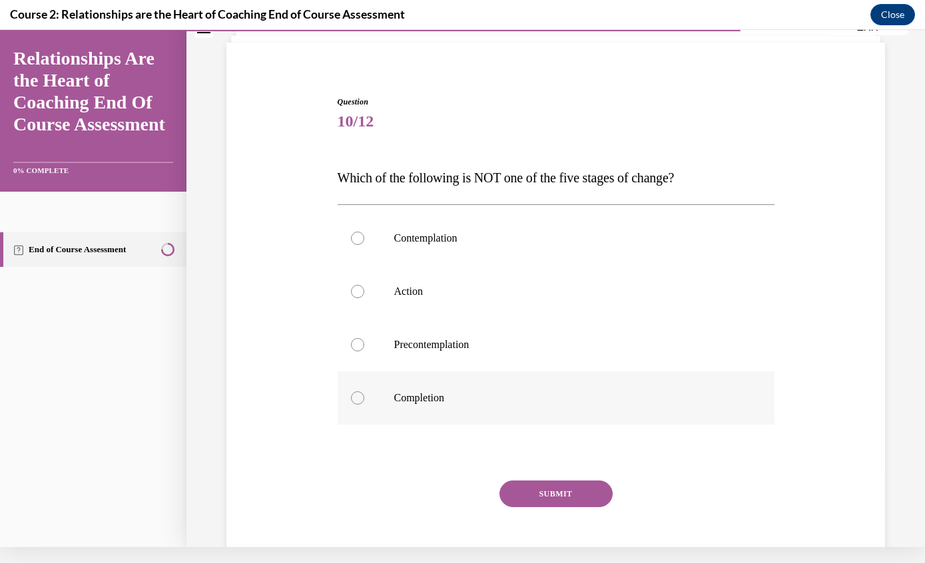
click at [433, 410] on label "Completion" at bounding box center [556, 397] width 437 height 53
click at [364, 405] on input "Completion" at bounding box center [357, 397] width 13 height 13
radio input "true"
click at [553, 495] on button "SUBMIT" at bounding box center [555, 494] width 113 height 27
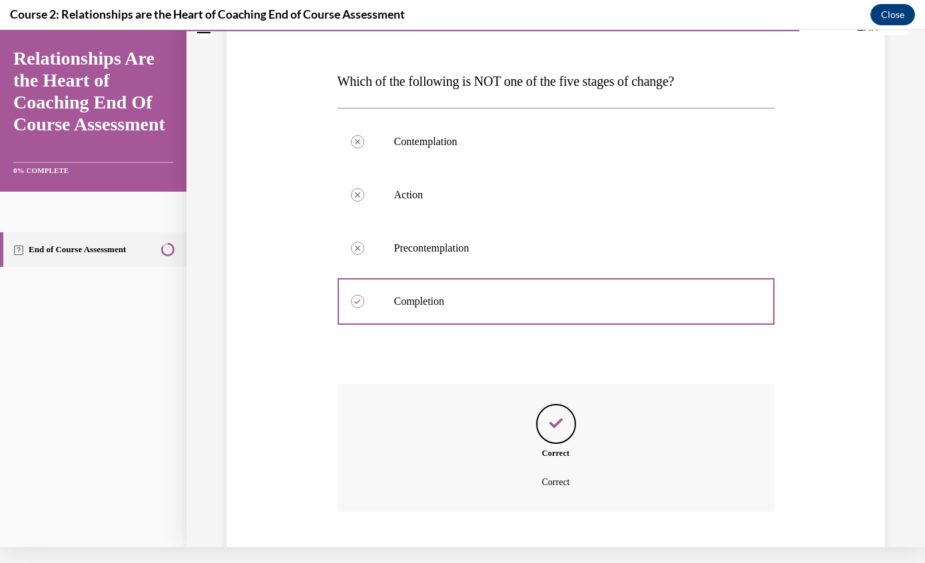
scroll to position [180, 0]
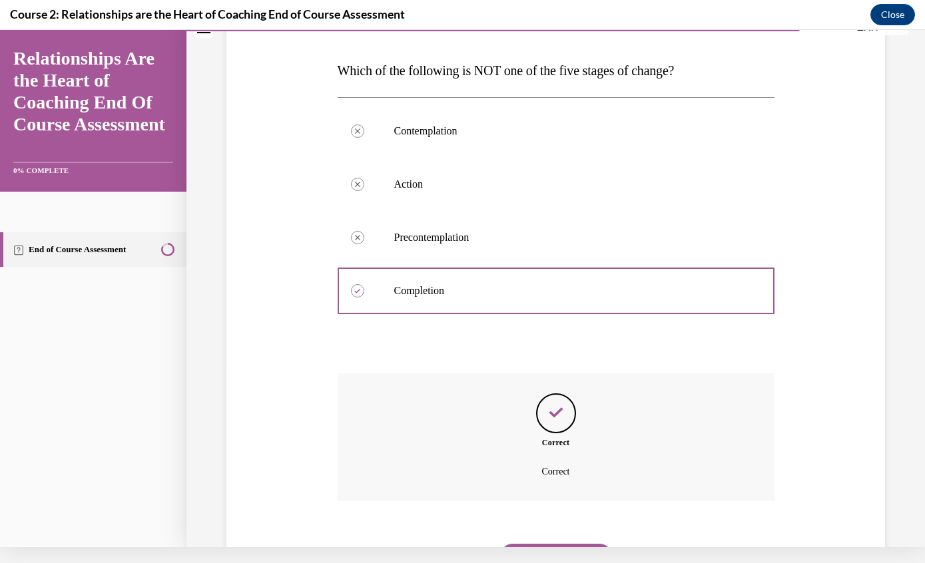
click at [566, 544] on button "NEXT" at bounding box center [555, 557] width 113 height 27
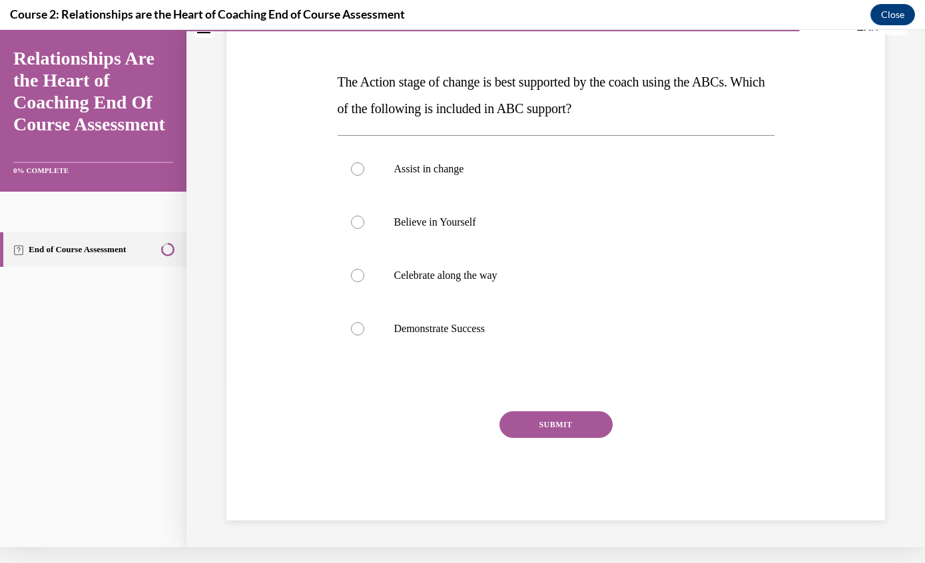
scroll to position [100, 0]
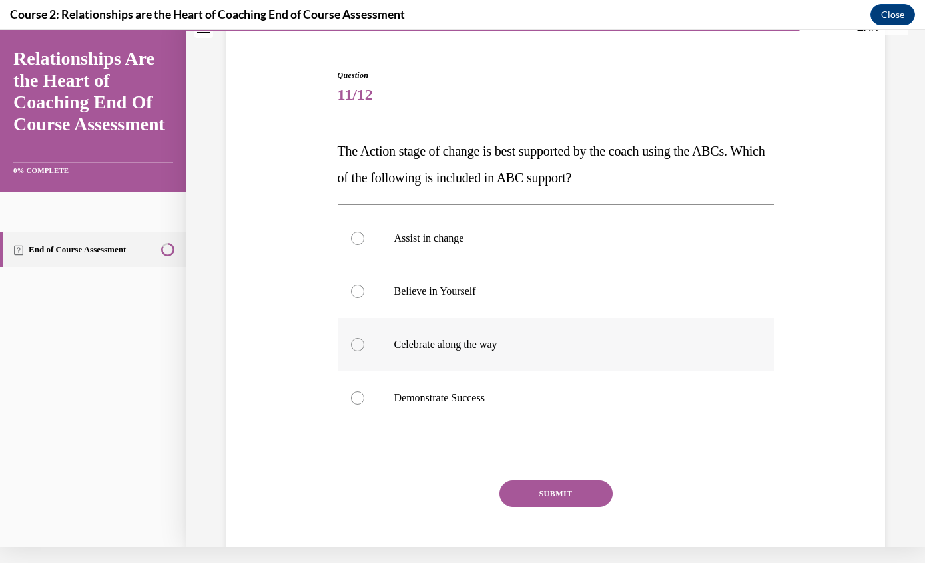
click at [439, 351] on p "Celebrate along the way" at bounding box center [567, 344] width 347 height 13
click at [364, 351] on input "Celebrate along the way" at bounding box center [357, 344] width 13 height 13
radio input "true"
click at [547, 490] on button "SUBMIT" at bounding box center [555, 494] width 113 height 27
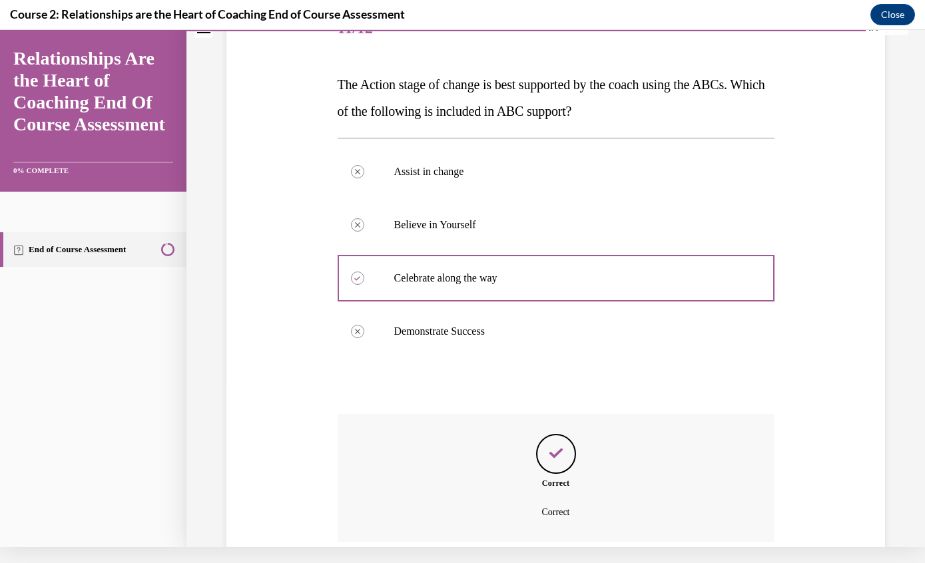
scroll to position [207, 0]
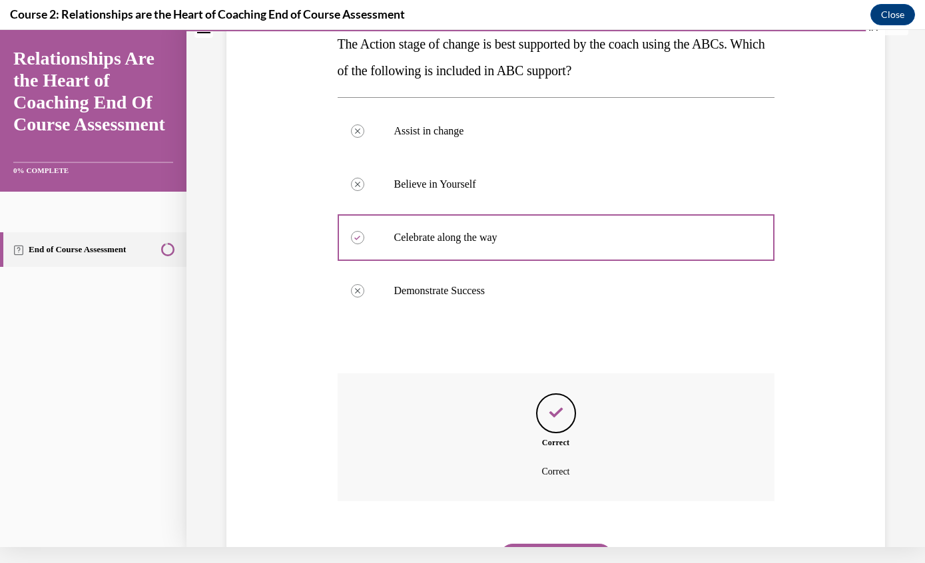
click at [560, 544] on button "NEXT" at bounding box center [555, 557] width 113 height 27
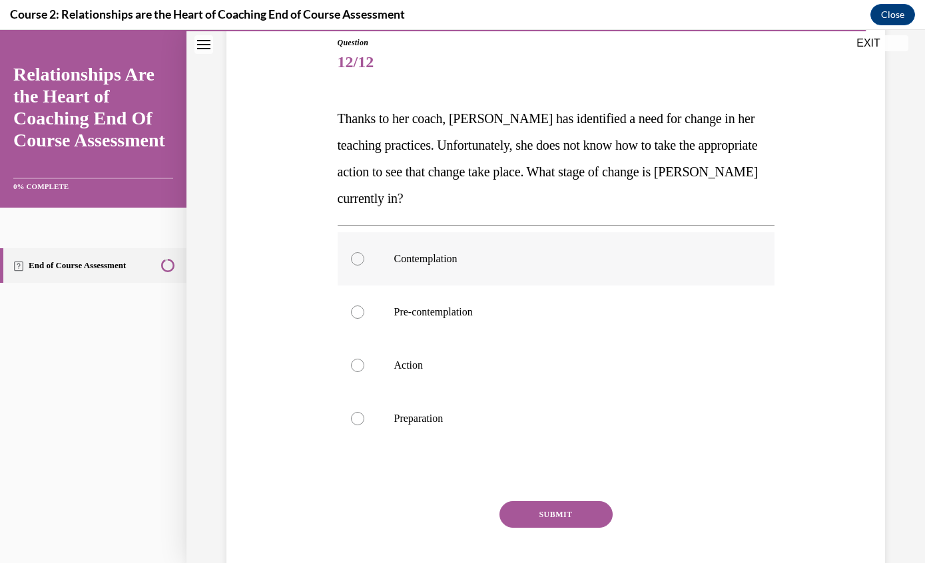
click at [450, 264] on p "Contemplation" at bounding box center [567, 258] width 347 height 13
click at [364, 264] on input "Contemplation" at bounding box center [357, 258] width 13 height 13
radio input "true"
click at [551, 511] on button "SUBMIT" at bounding box center [555, 514] width 113 height 27
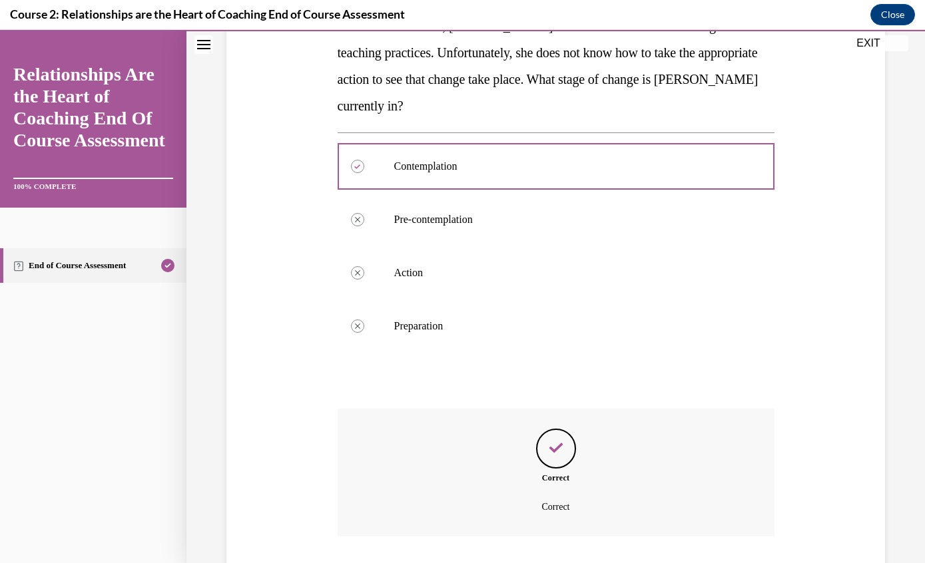
scroll to position [260, 0]
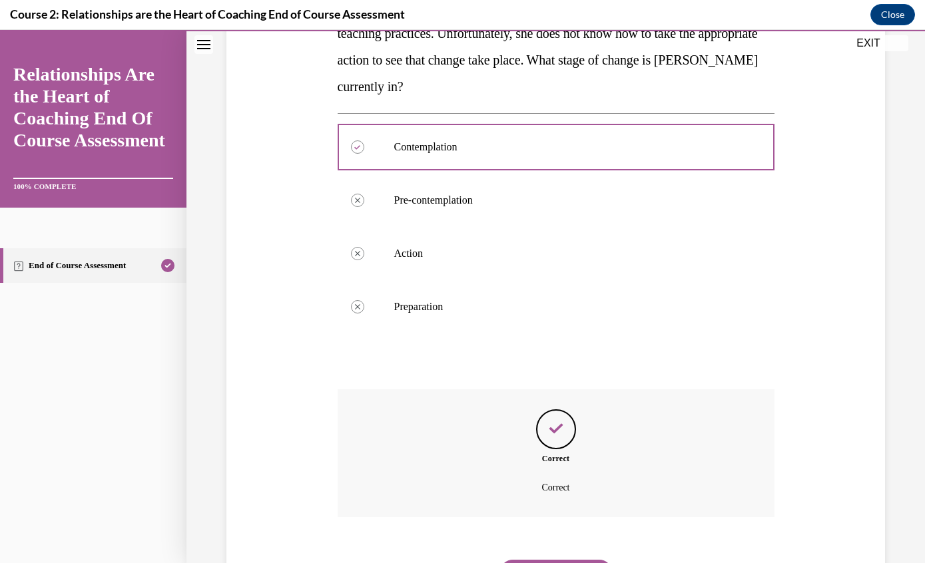
click at [577, 560] on button "NEXT" at bounding box center [555, 573] width 113 height 27
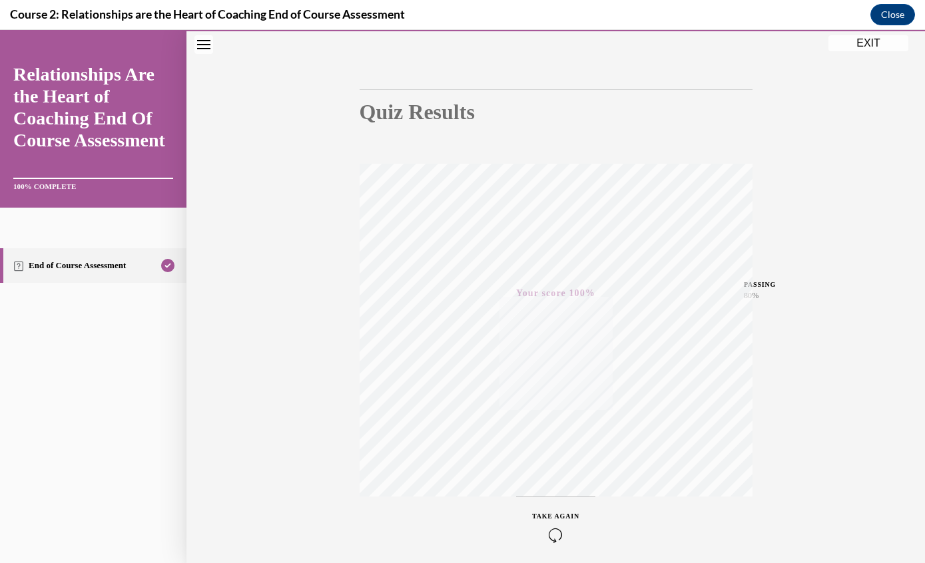
scroll to position [0, 0]
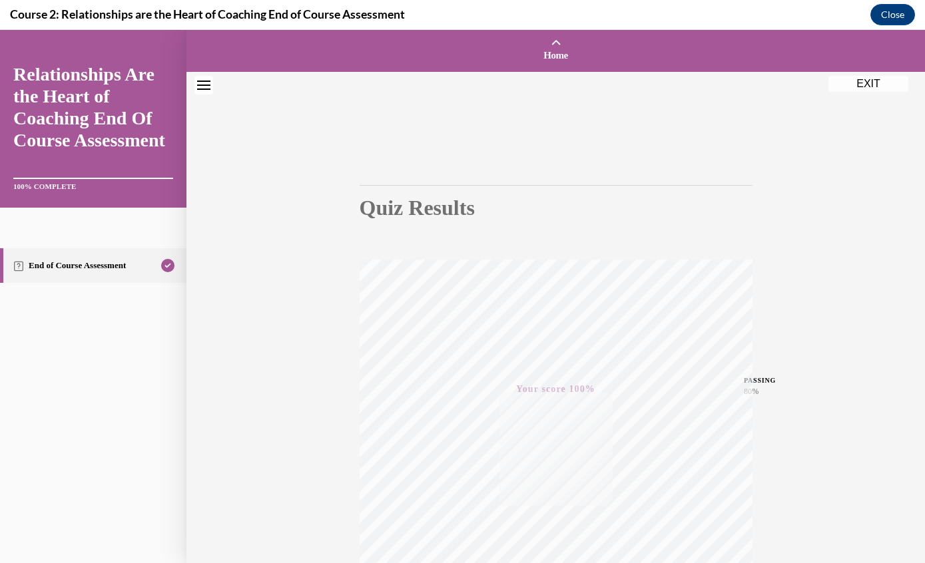
click at [867, 84] on button "EXIT" at bounding box center [868, 84] width 80 height 16
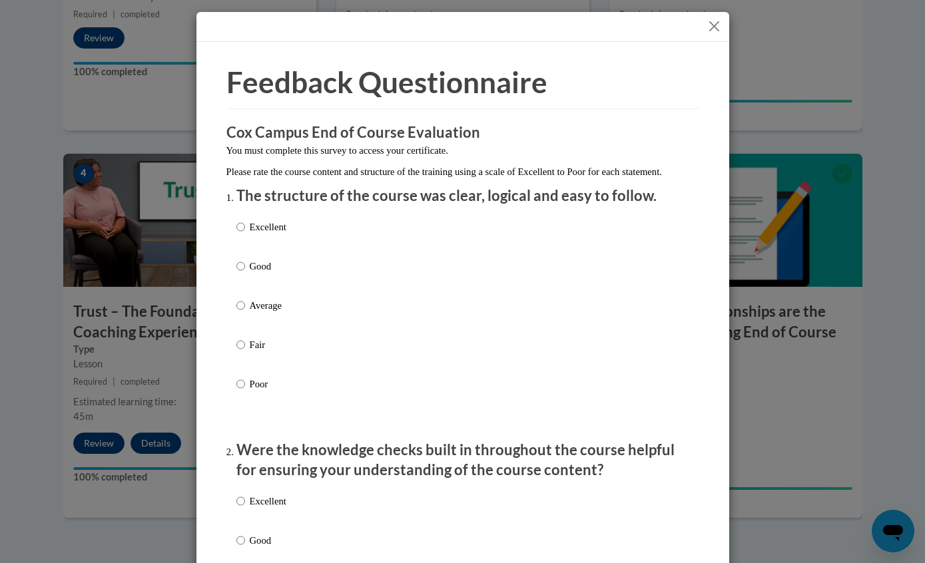
click at [245, 229] on input "Excellent" at bounding box center [240, 227] width 9 height 15
radio input "true"
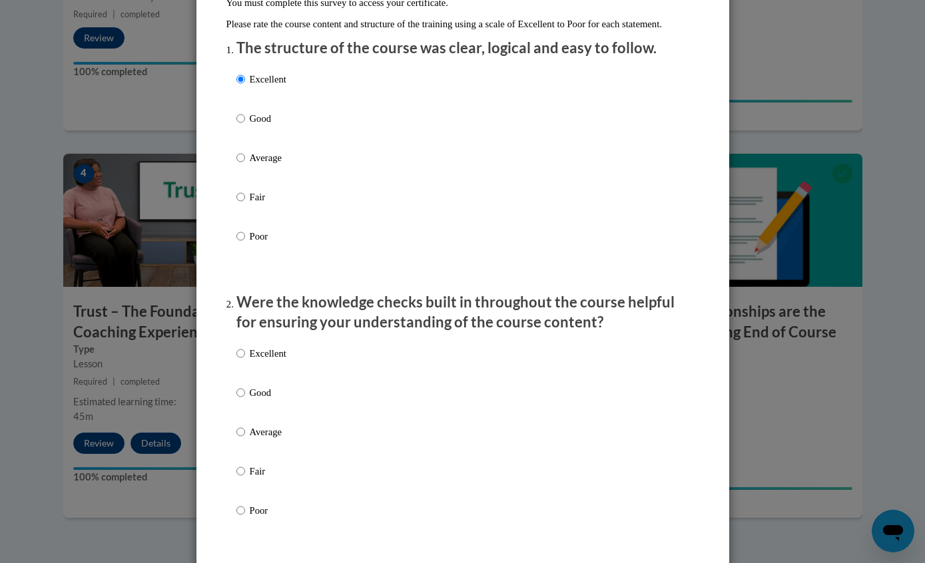
scroll to position [162, 0]
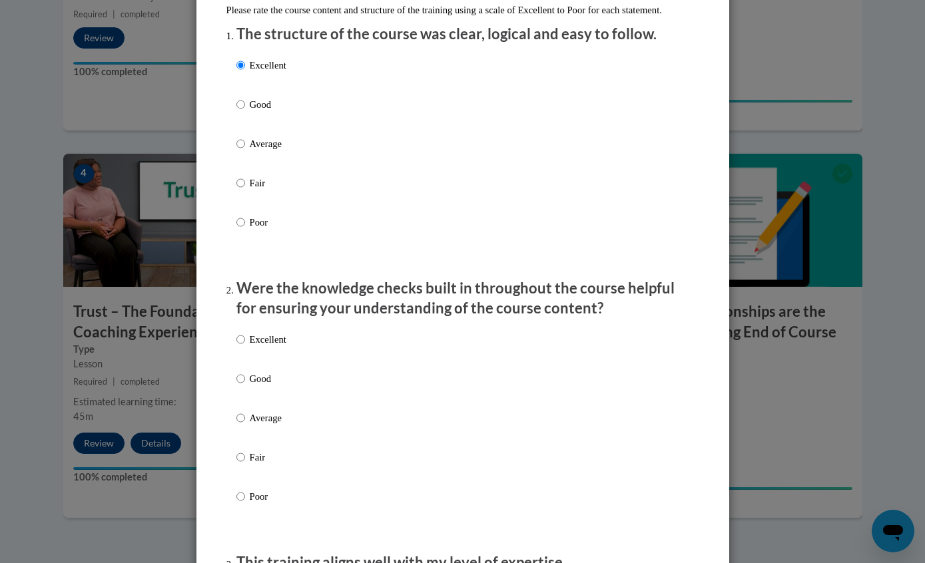
click at [240, 336] on input "Excellent" at bounding box center [240, 339] width 9 height 15
radio input "true"
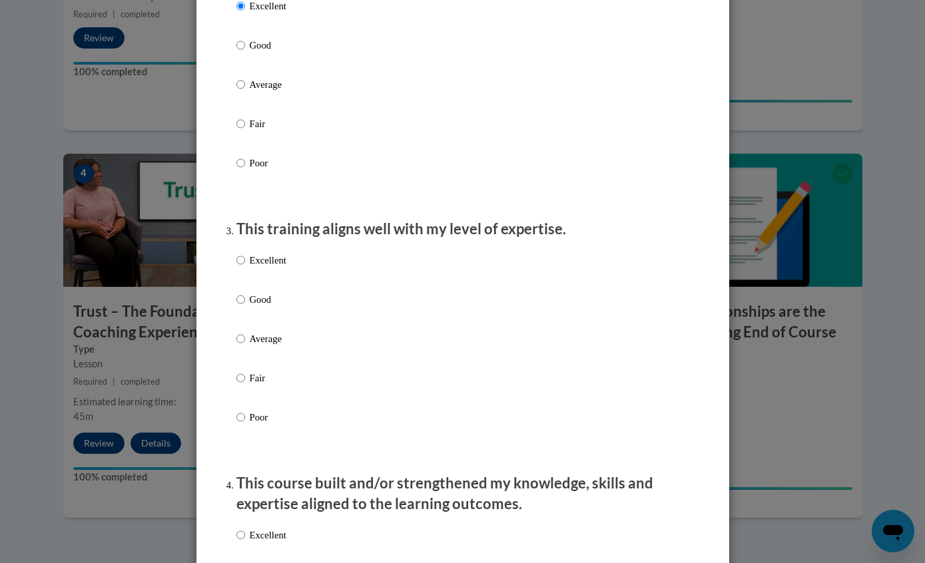
scroll to position [527, 0]
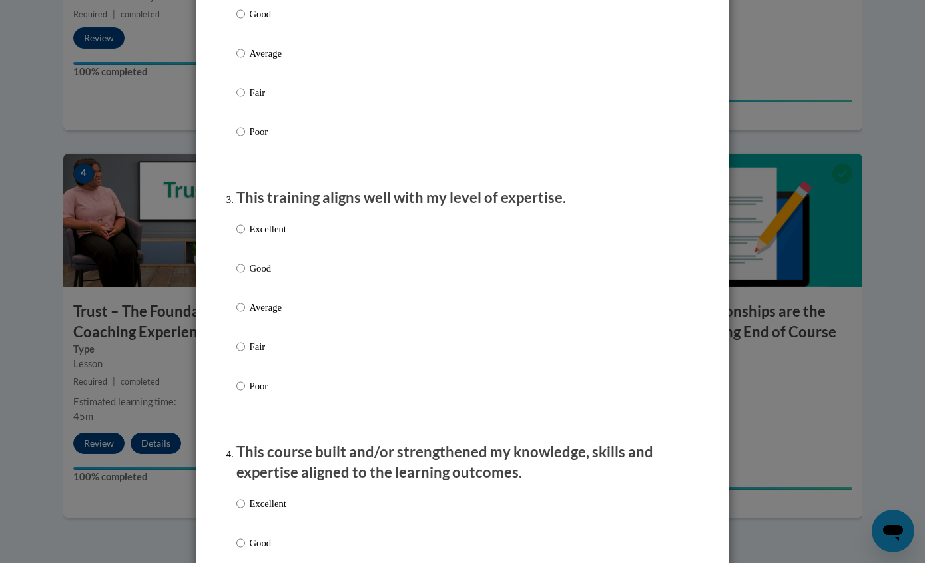
click at [241, 226] on input "Excellent" at bounding box center [240, 229] width 9 height 15
radio input "true"
click at [240, 497] on input "Excellent" at bounding box center [240, 504] width 9 height 15
radio input "true"
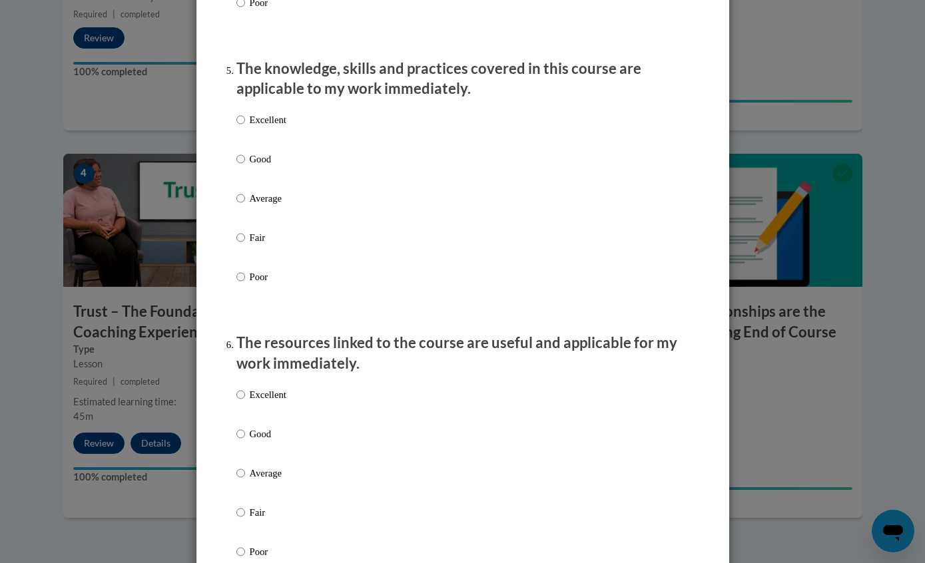
scroll to position [1208, 0]
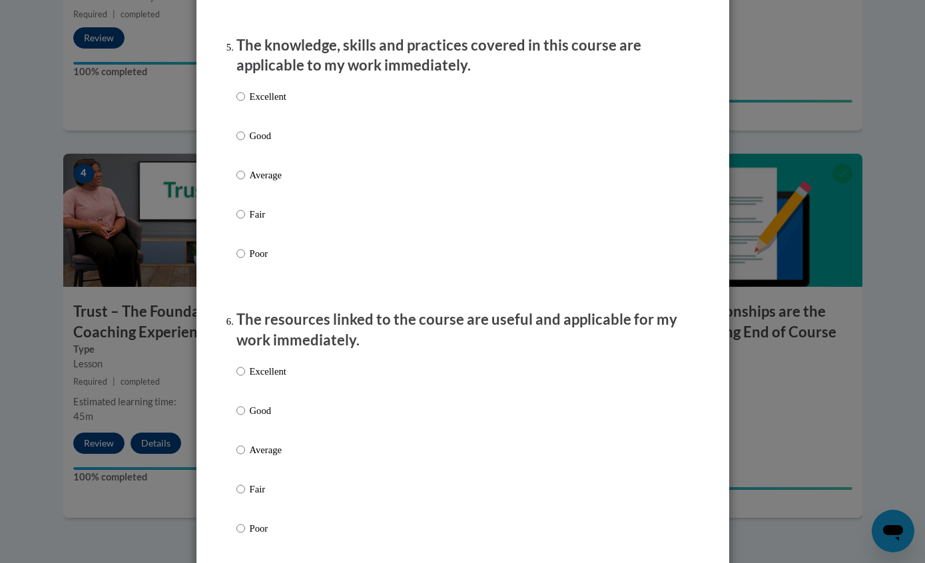
click at [240, 89] on input "Excellent" at bounding box center [240, 96] width 9 height 15
radio input "true"
click at [242, 364] on input "Excellent" at bounding box center [240, 371] width 9 height 15
radio input "true"
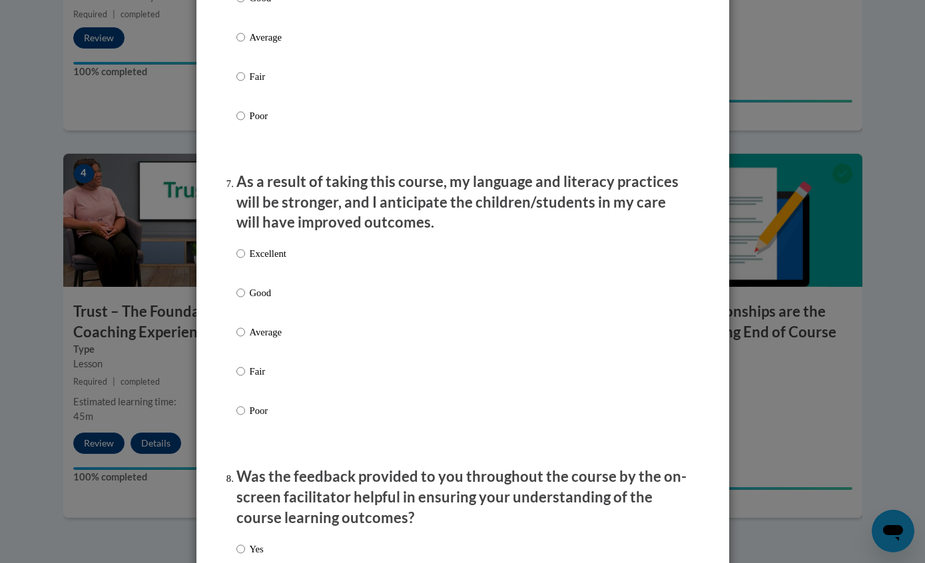
scroll to position [1723, 0]
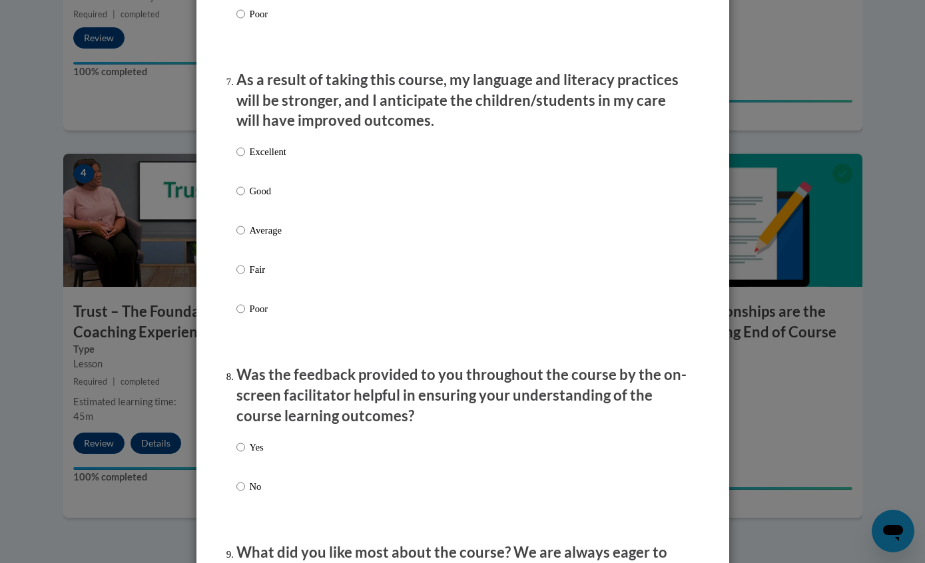
click at [240, 144] on input "Excellent" at bounding box center [240, 151] width 9 height 15
radio input "true"
click at [242, 440] on input "Yes" at bounding box center [240, 447] width 9 height 15
radio input "true"
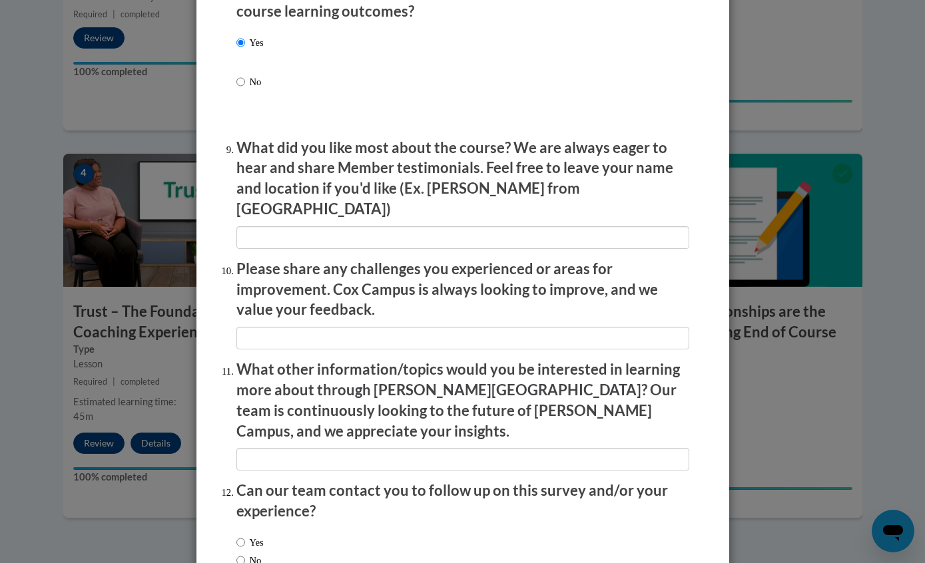
scroll to position [2126, 0]
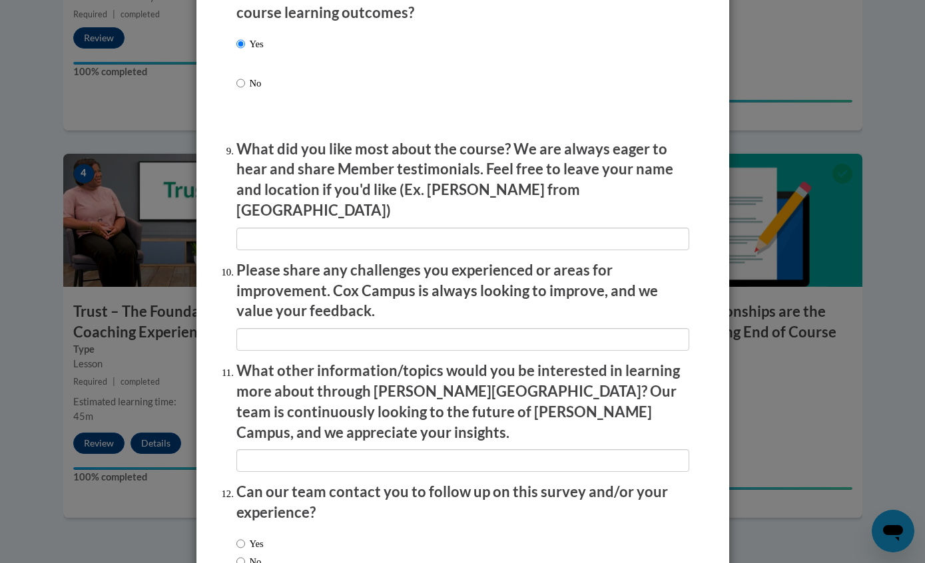
click at [240, 537] on input "Yes" at bounding box center [240, 544] width 9 height 15
radio input "true"
click at [241, 555] on input "No" at bounding box center [240, 562] width 9 height 15
radio input "true"
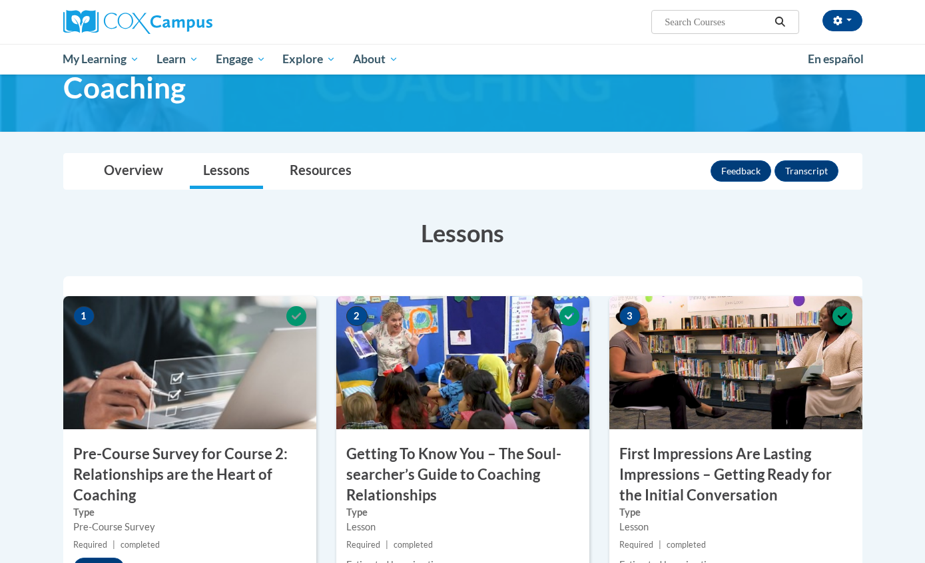
scroll to position [0, 0]
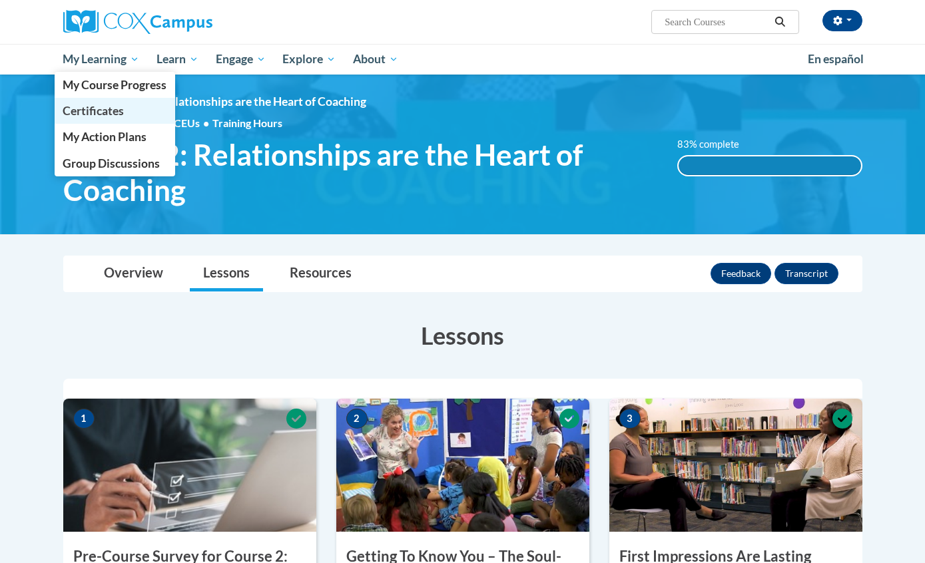
click at [119, 107] on span "Certificates" at bounding box center [93, 111] width 61 height 14
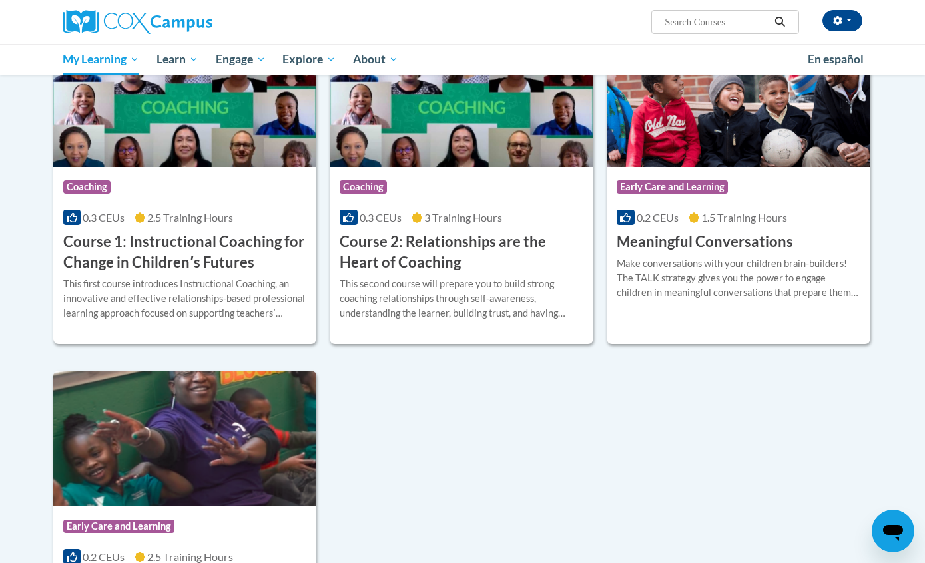
scroll to position [287, 0]
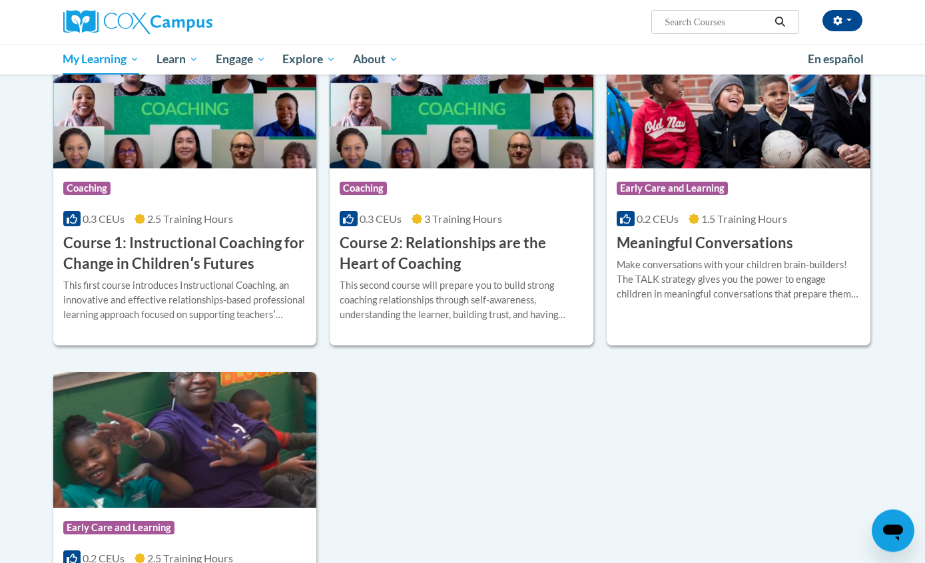
click at [425, 257] on h3 "Course 2: Relationships are the Heart of Coaching" at bounding box center [462, 254] width 244 height 41
